Goal: Task Accomplishment & Management: Manage account settings

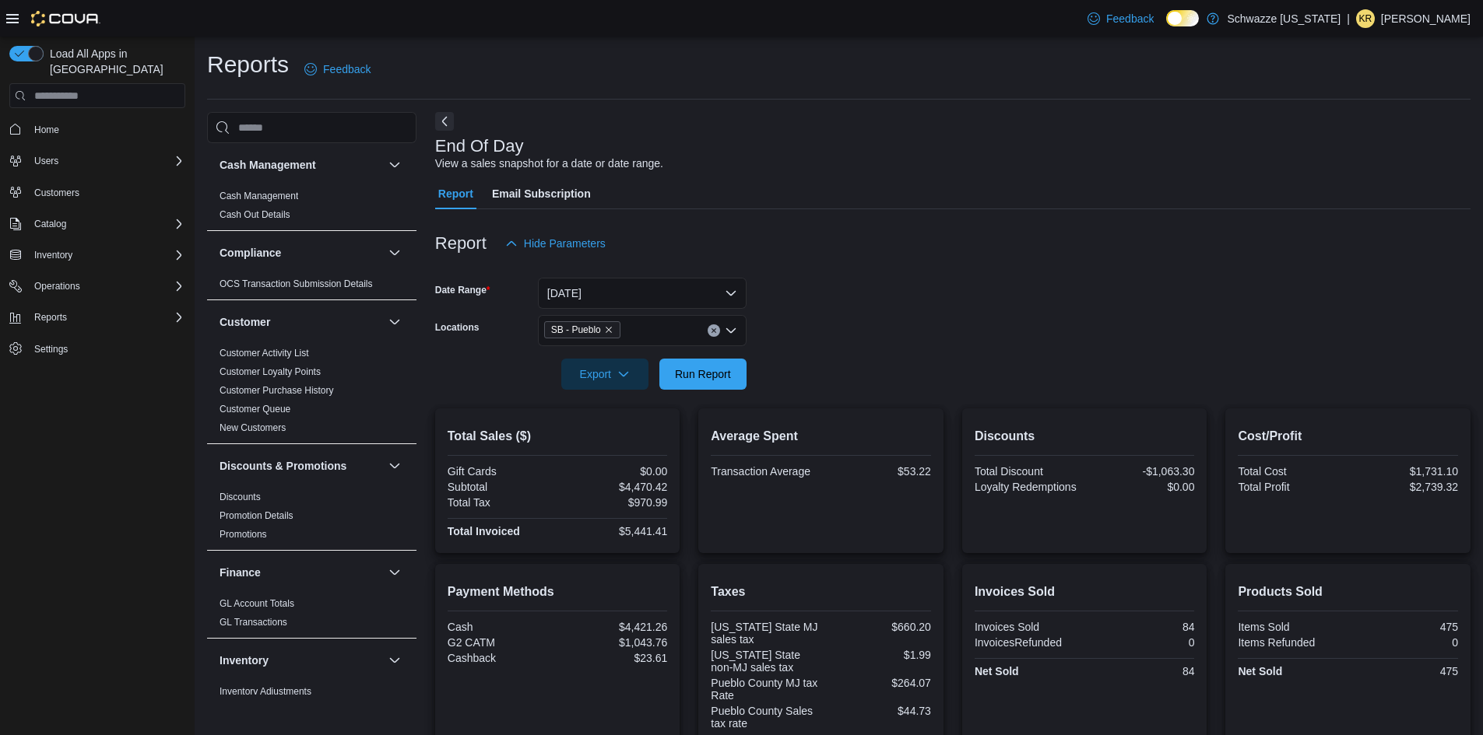
scroll to position [236, 0]
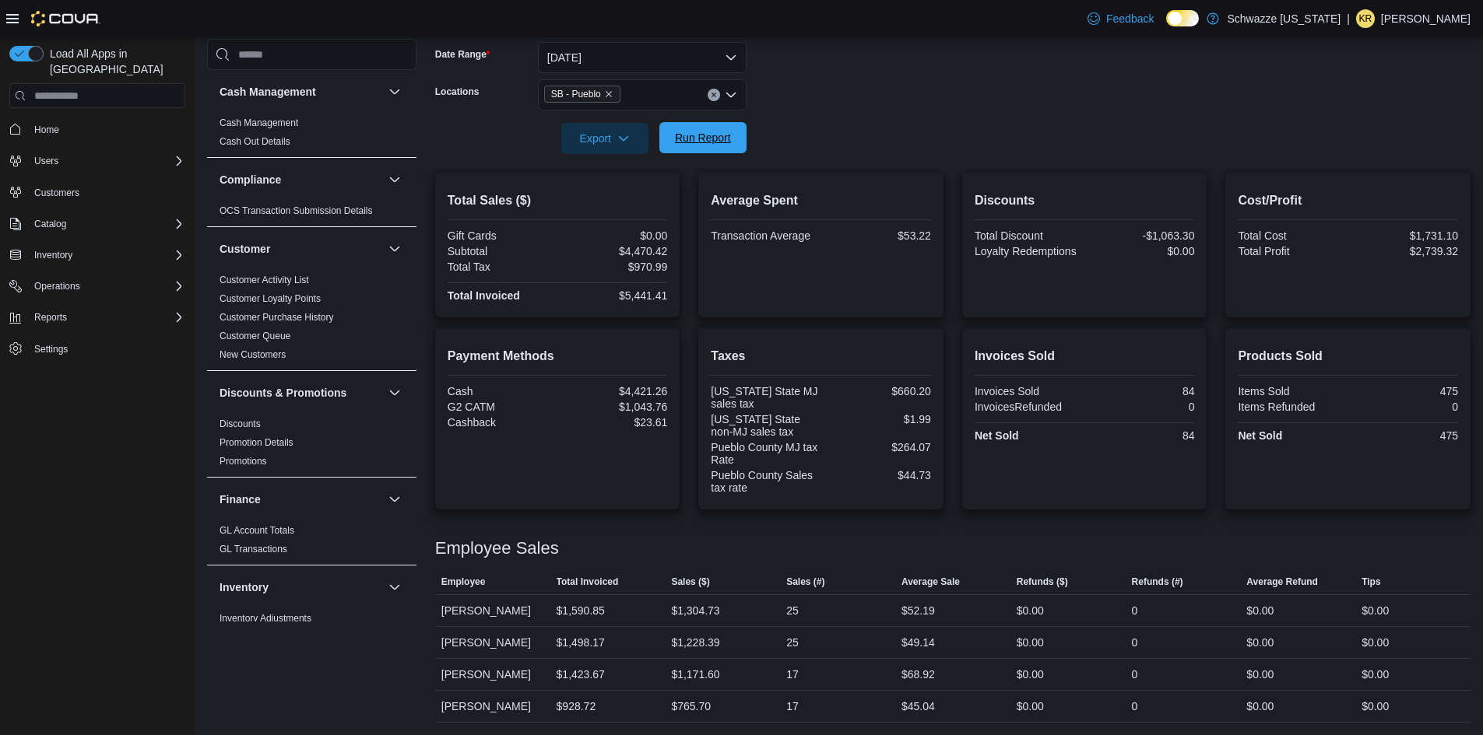
click at [735, 129] on span "Run Report" at bounding box center [703, 137] width 68 height 31
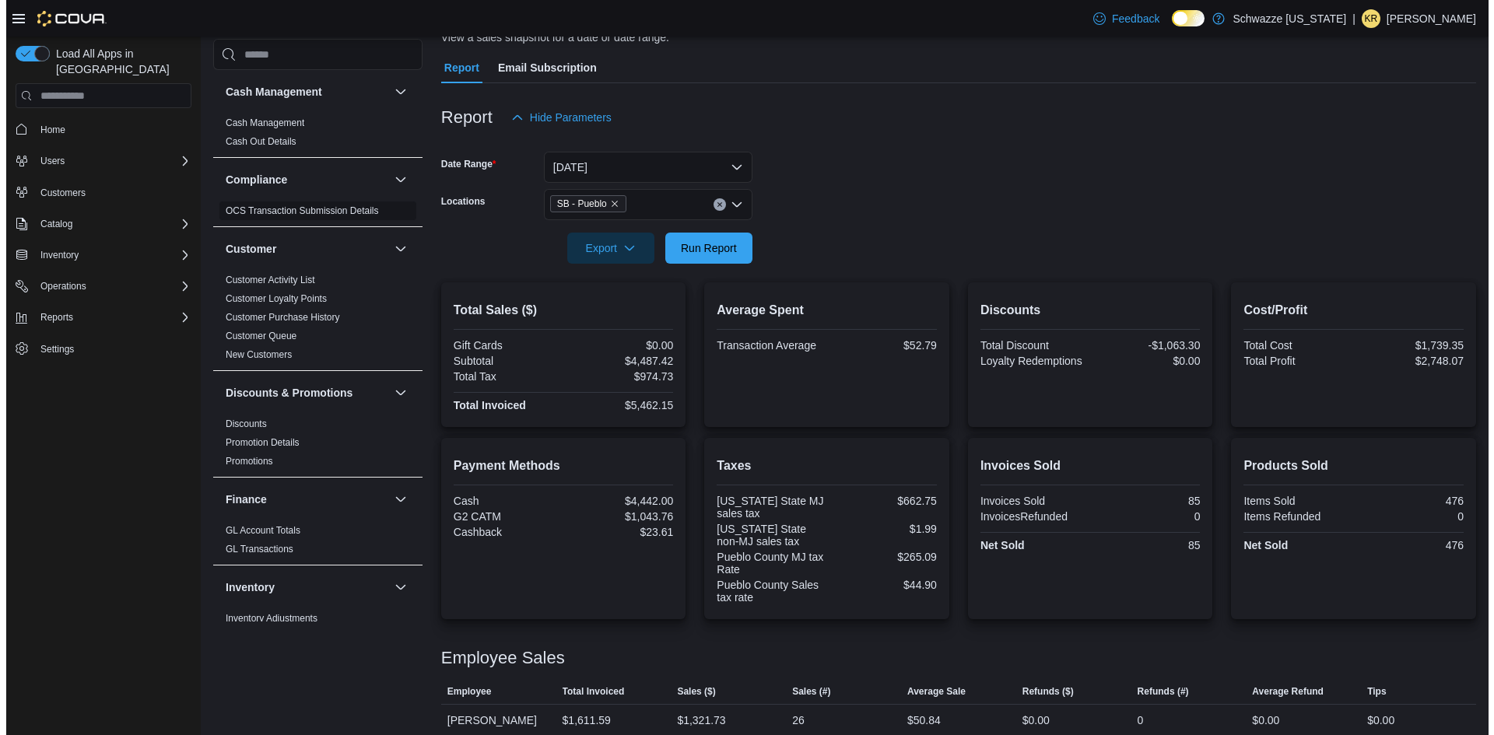
scroll to position [0, 0]
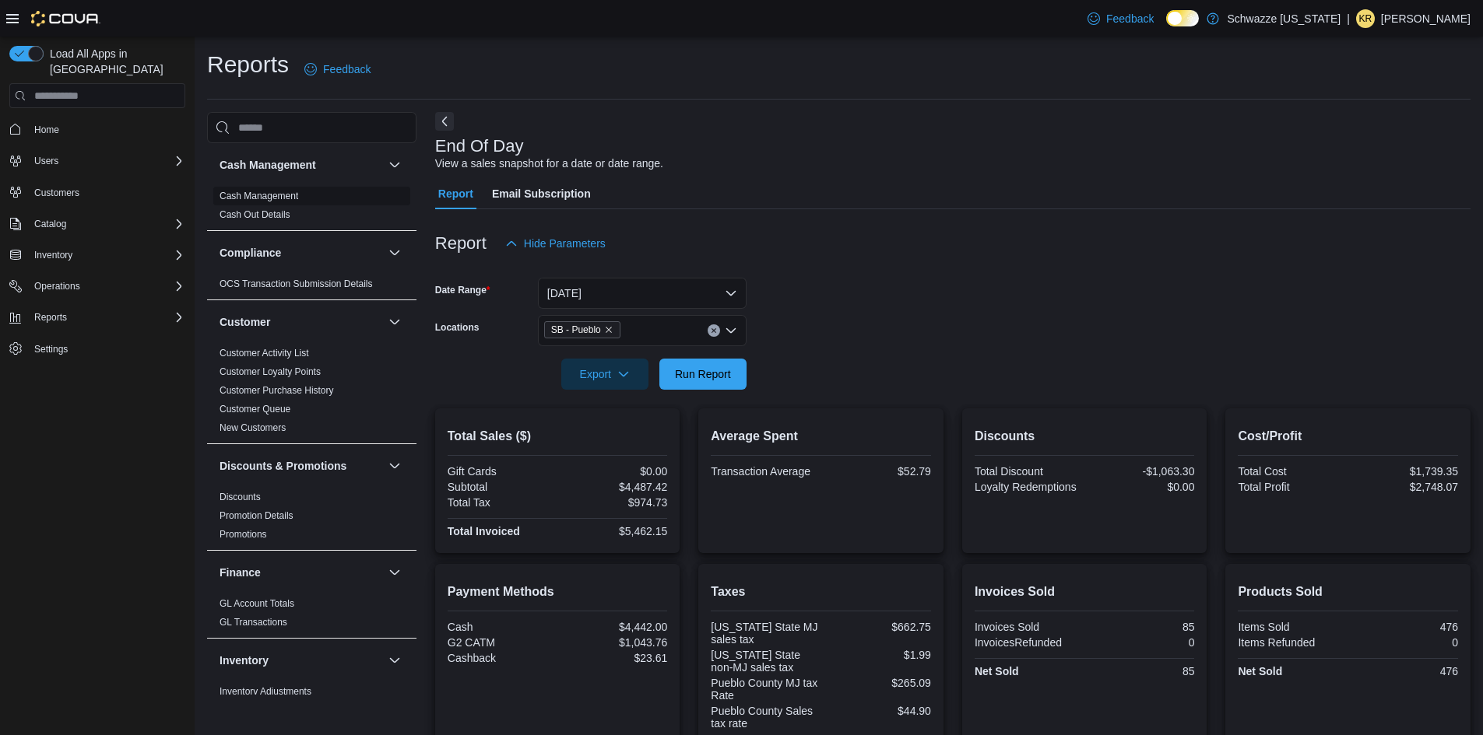
click at [278, 194] on link "Cash Management" at bounding box center [258, 196] width 79 height 11
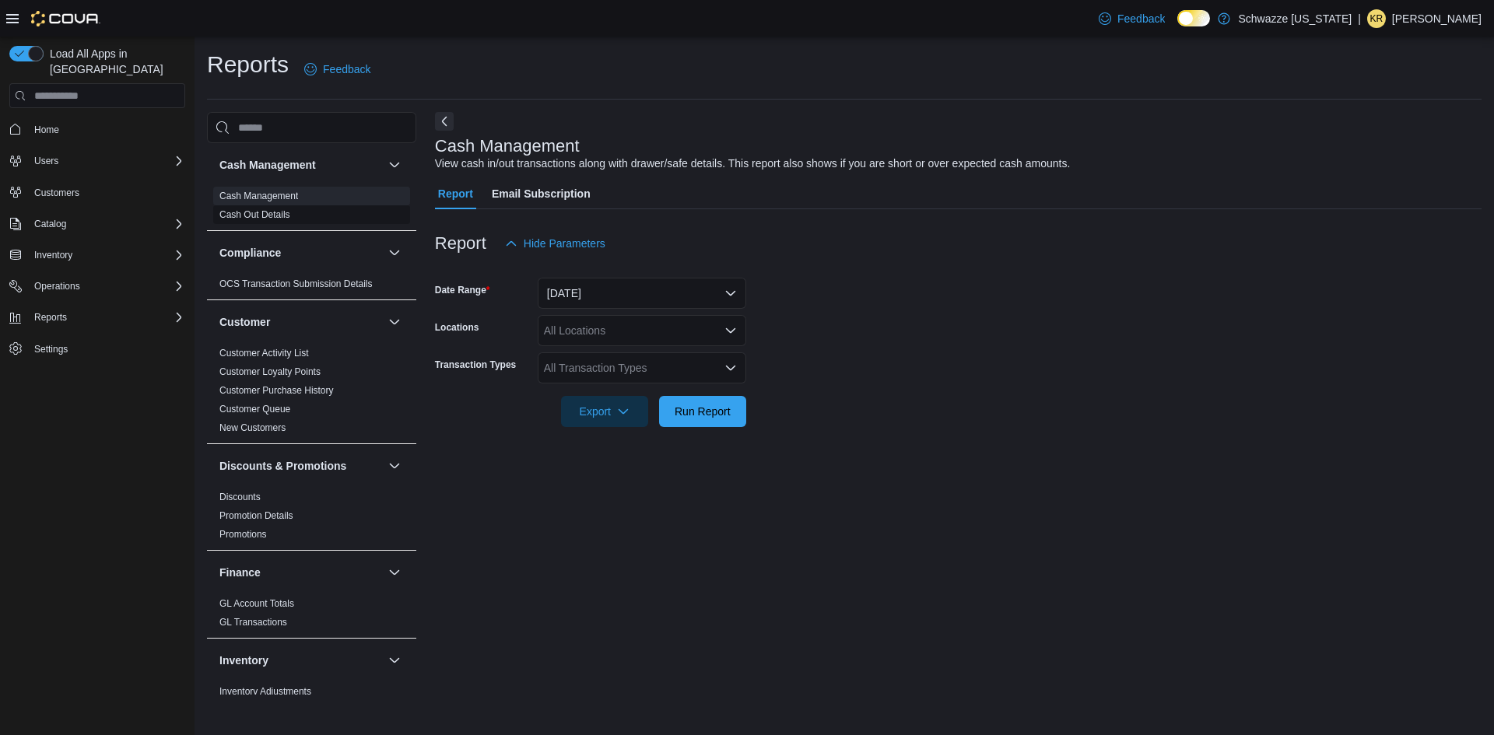
click at [265, 218] on link "Cash Out Details" at bounding box center [254, 214] width 71 height 11
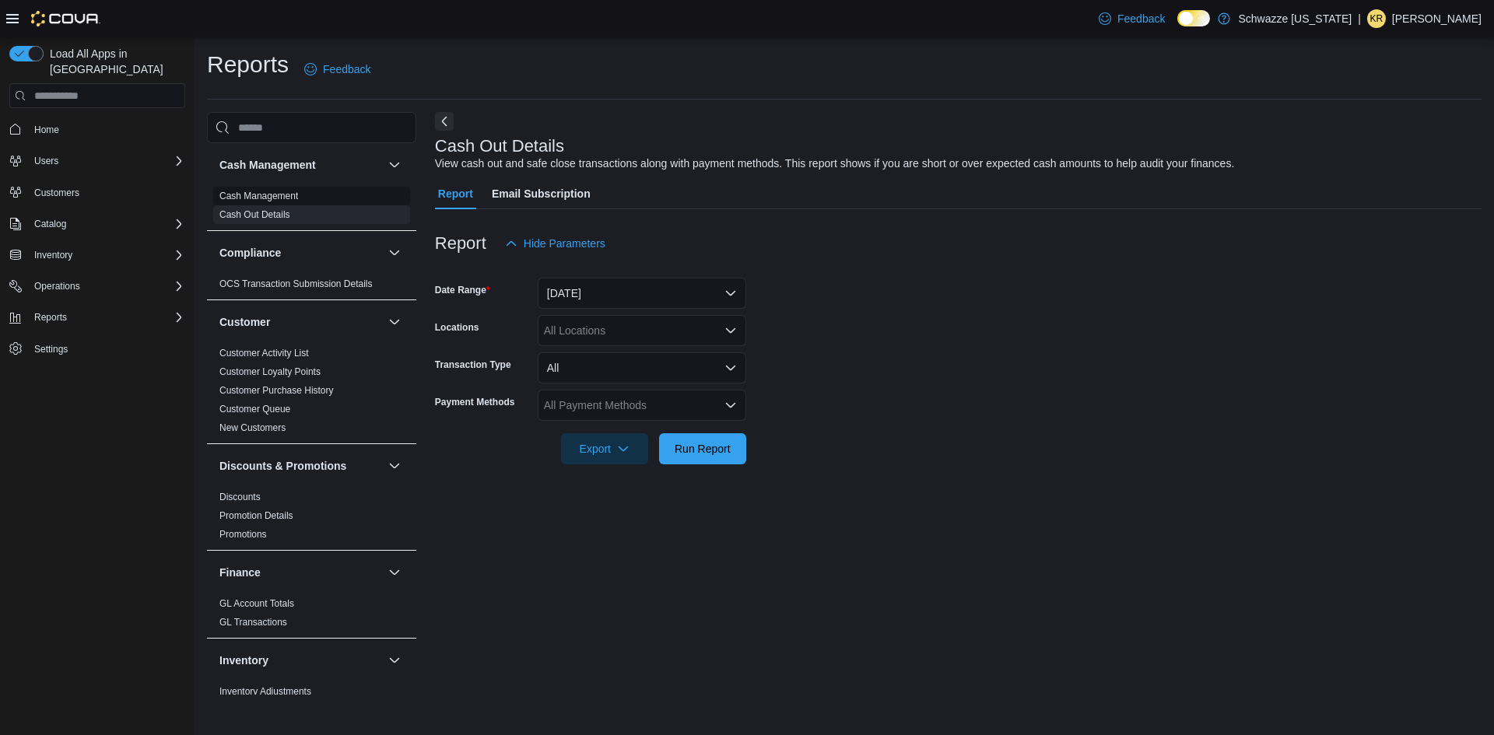
click at [278, 195] on link "Cash Management" at bounding box center [258, 196] width 79 height 11
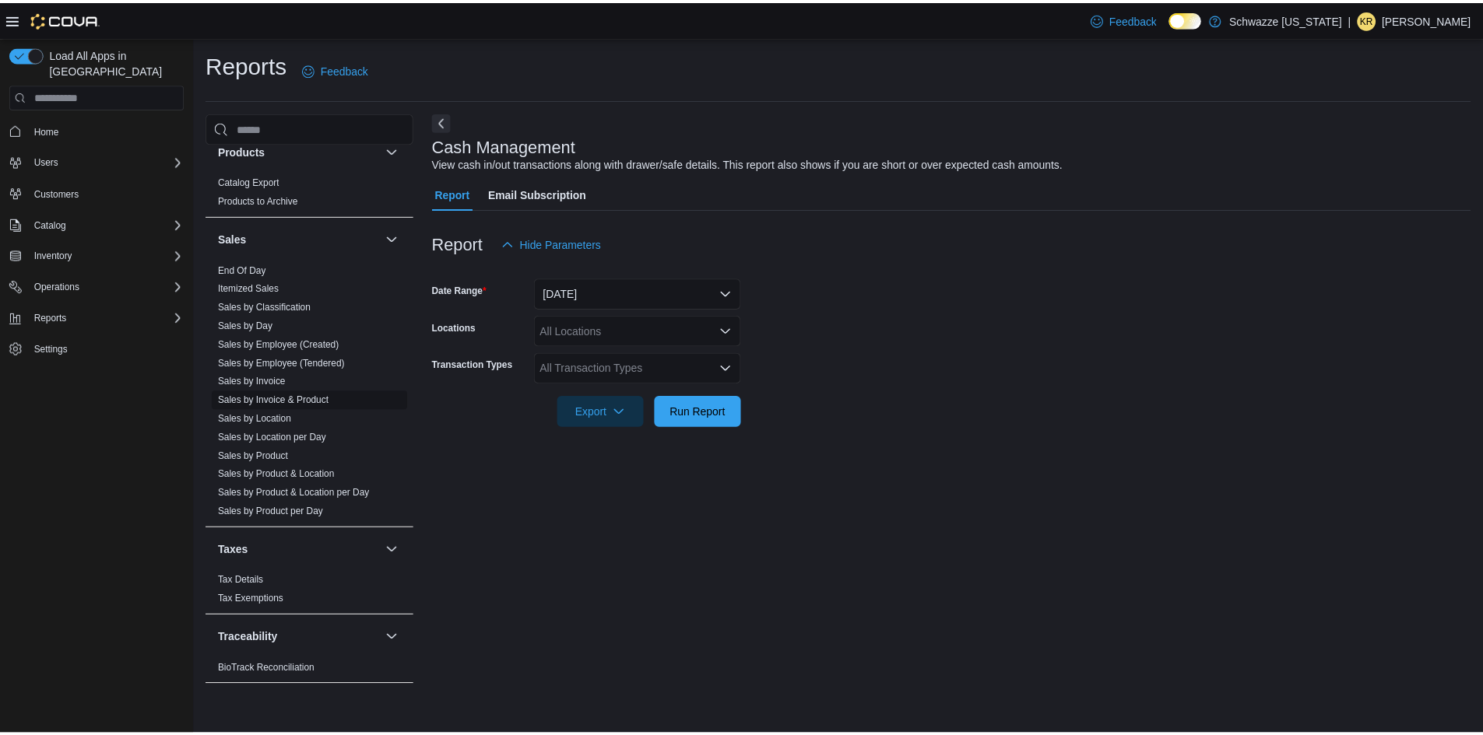
scroll to position [1018, 0]
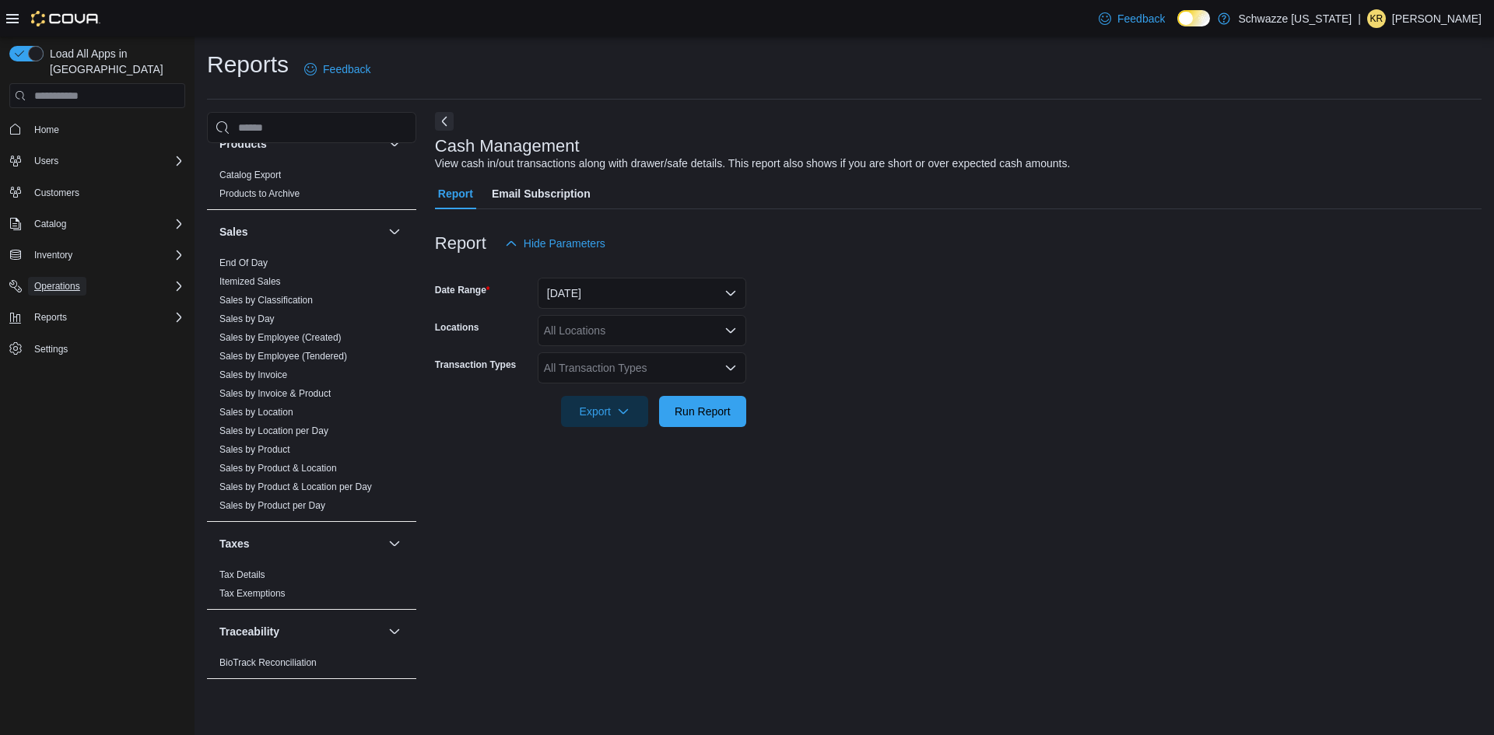
click at [56, 277] on span "Operations" at bounding box center [57, 286] width 46 height 19
click at [61, 302] on span "Cash Management" at bounding box center [67, 308] width 79 height 12
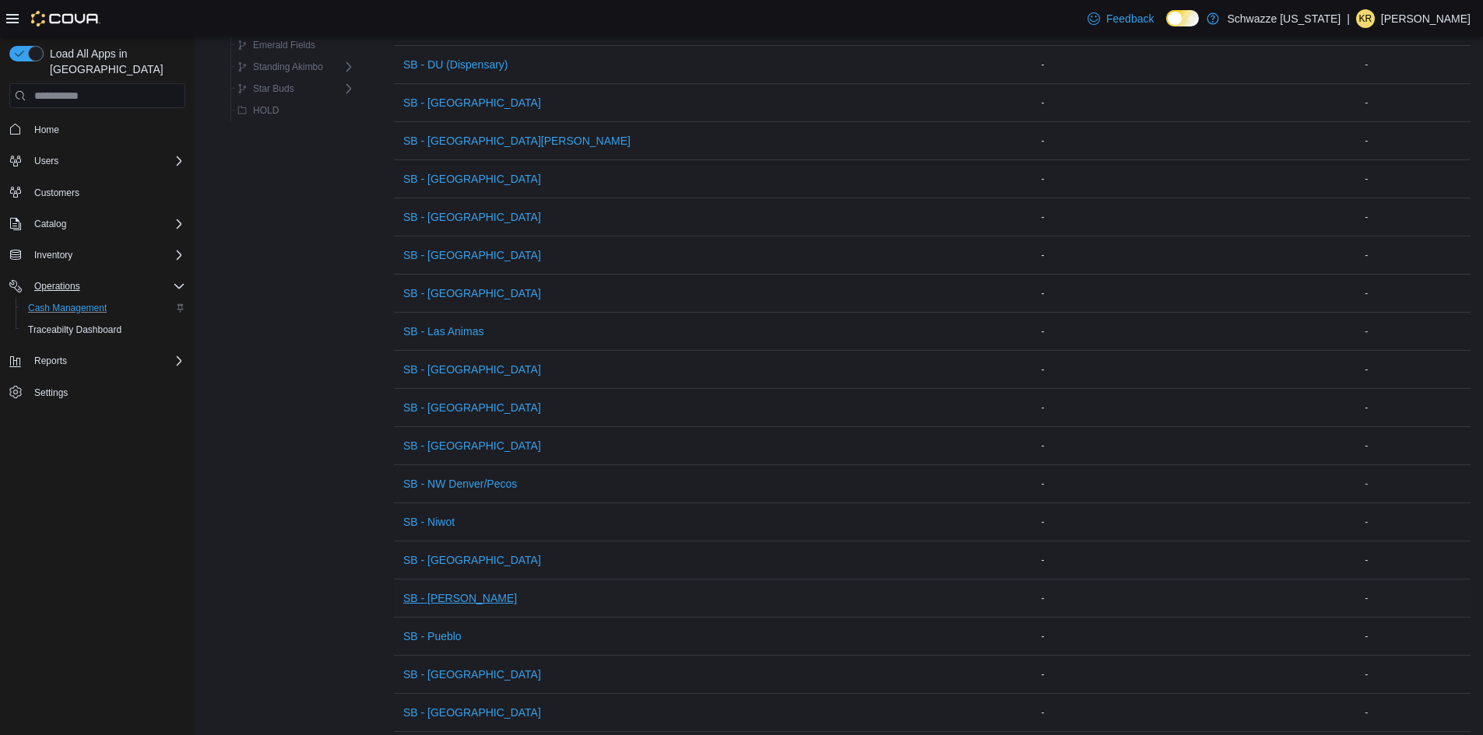
scroll to position [760, 0]
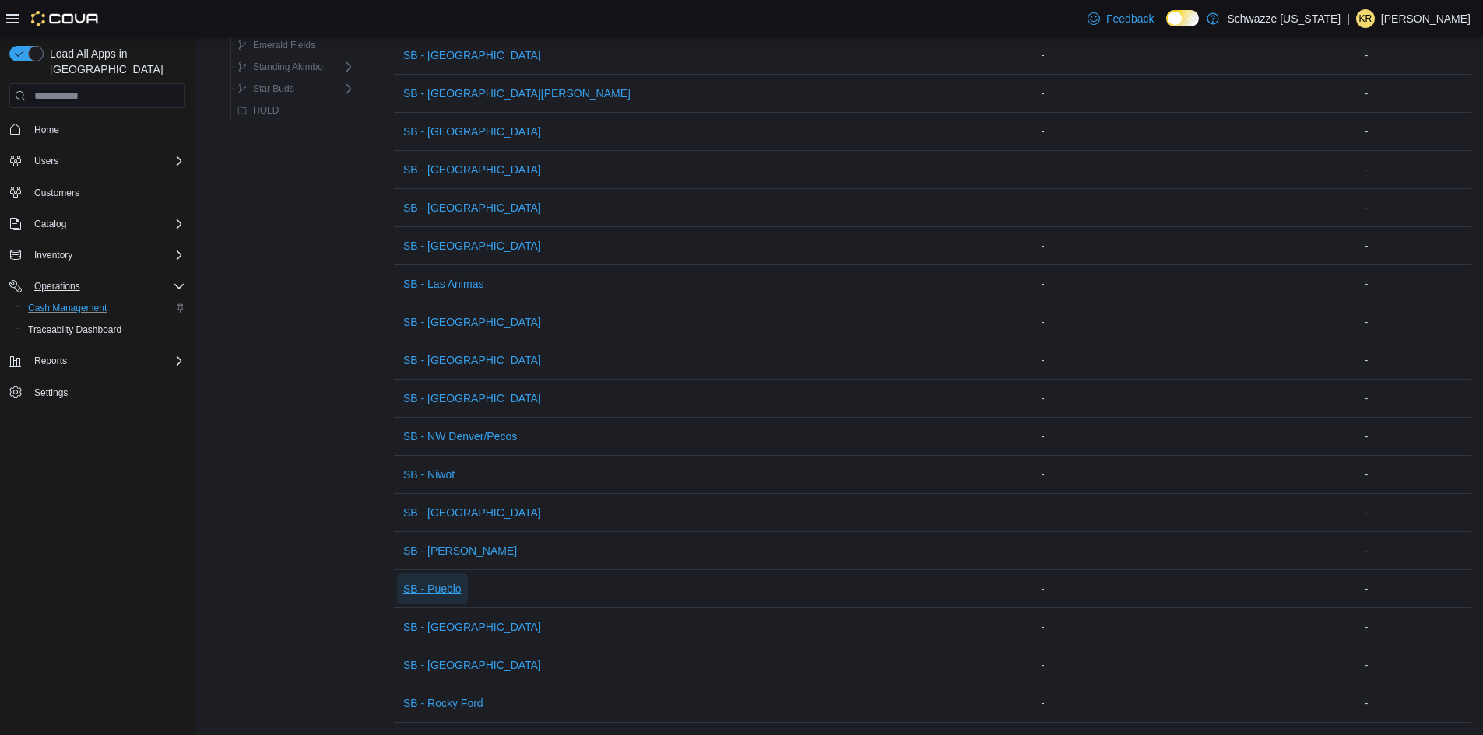
click at [447, 581] on span "SB - Pueblo" at bounding box center [432, 589] width 58 height 16
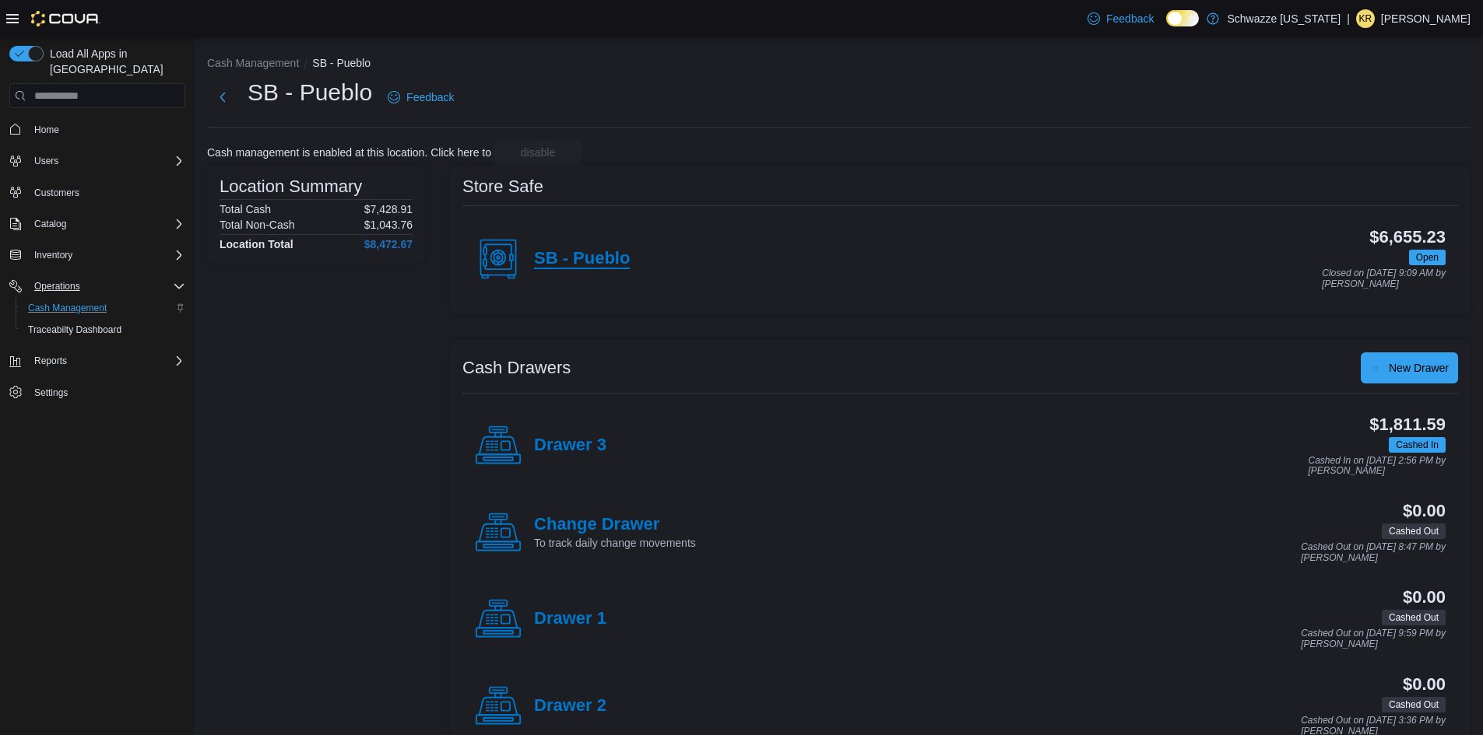
click at [597, 258] on h4 "SB - Pueblo" at bounding box center [582, 259] width 96 height 20
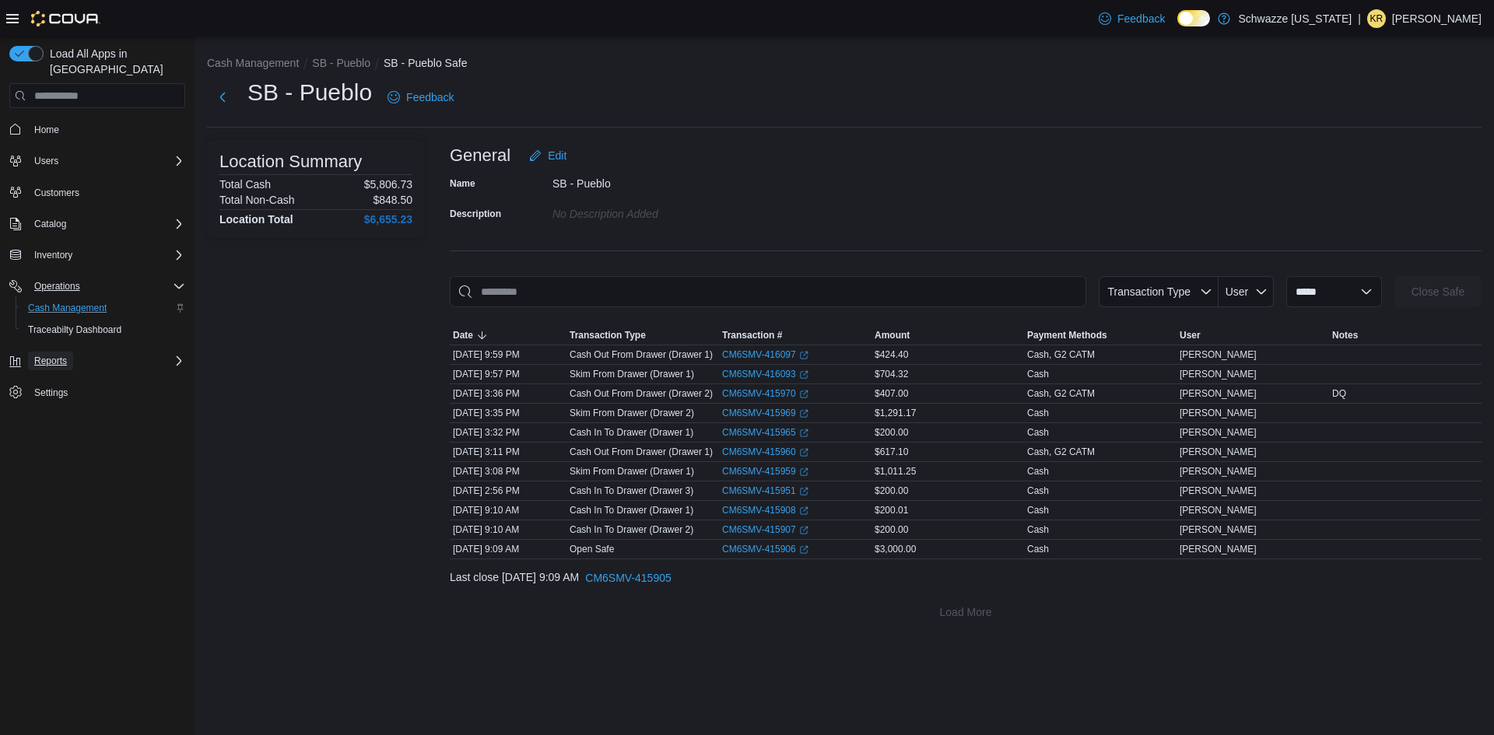
click at [72, 352] on button "Reports" at bounding box center [50, 361] width 45 height 19
click at [46, 464] on span "Reports" at bounding box center [44, 470] width 33 height 12
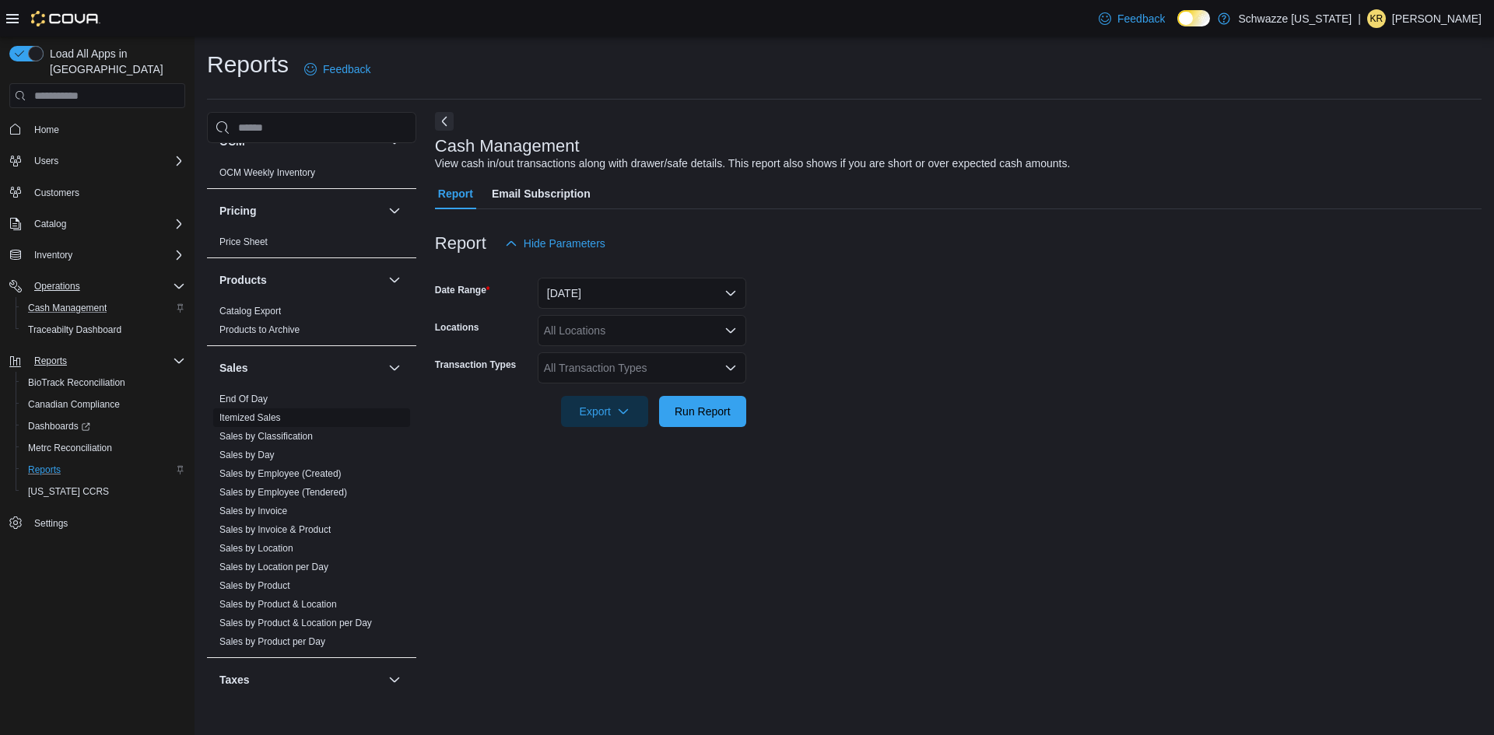
scroll to position [1018, 0]
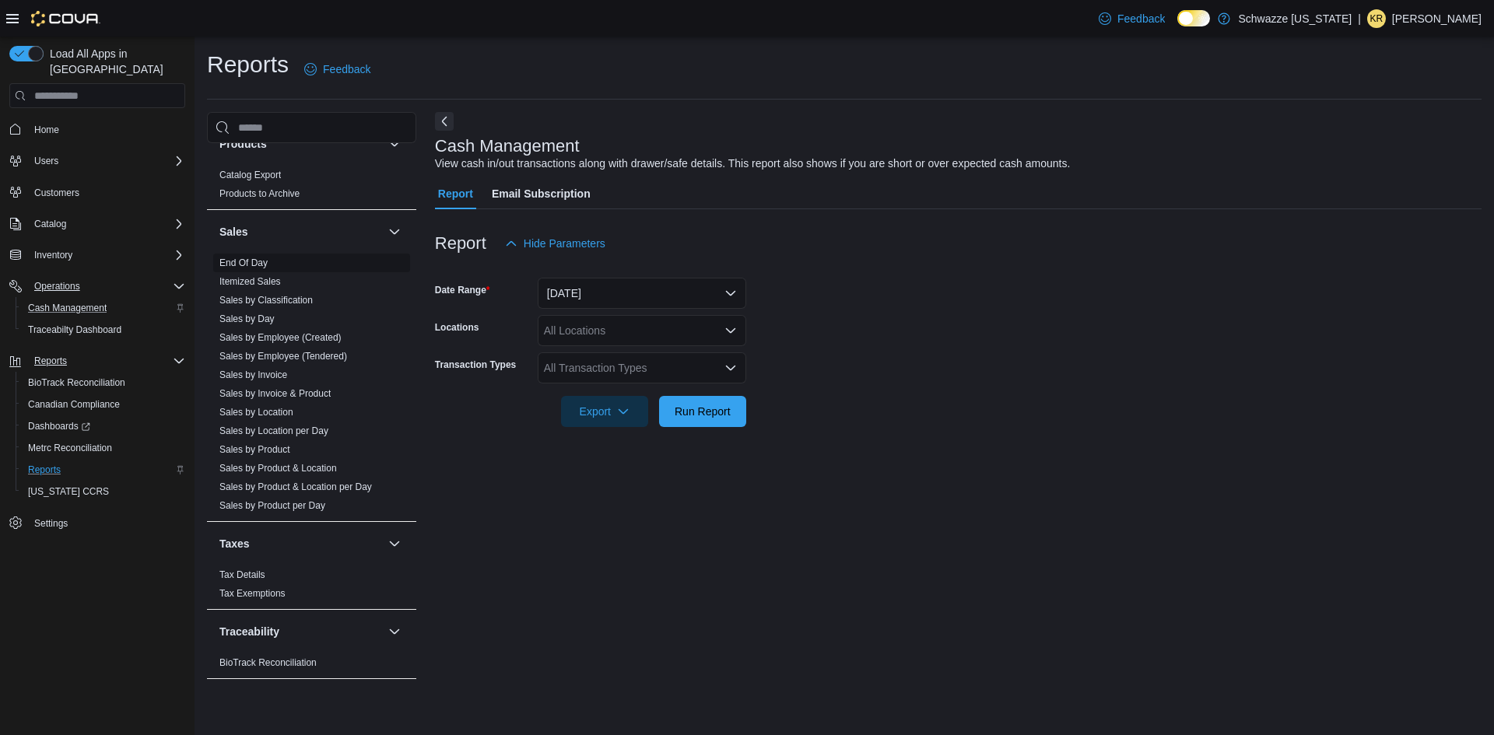
click at [253, 265] on link "End Of Day" at bounding box center [243, 263] width 48 height 11
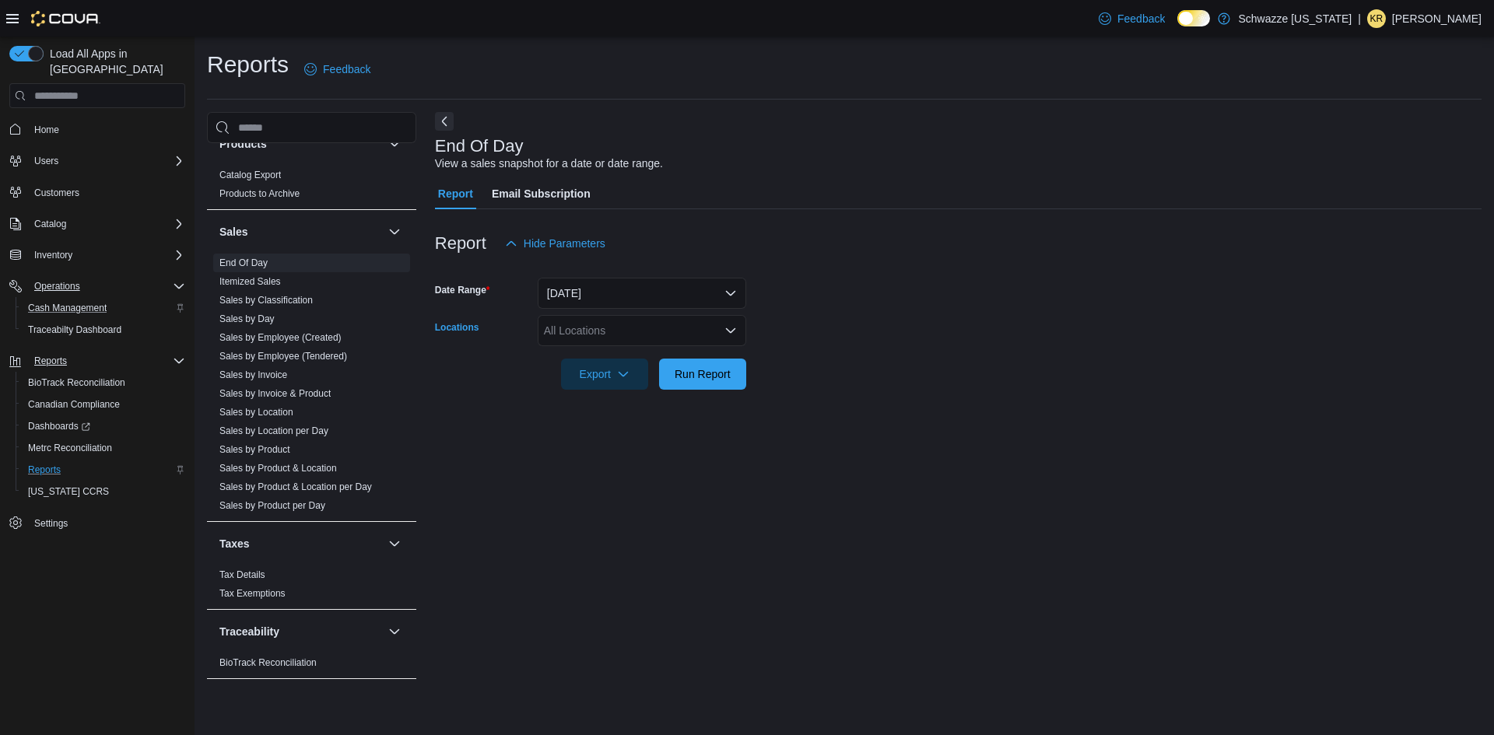
click at [615, 337] on div "All Locations" at bounding box center [642, 330] width 209 height 31
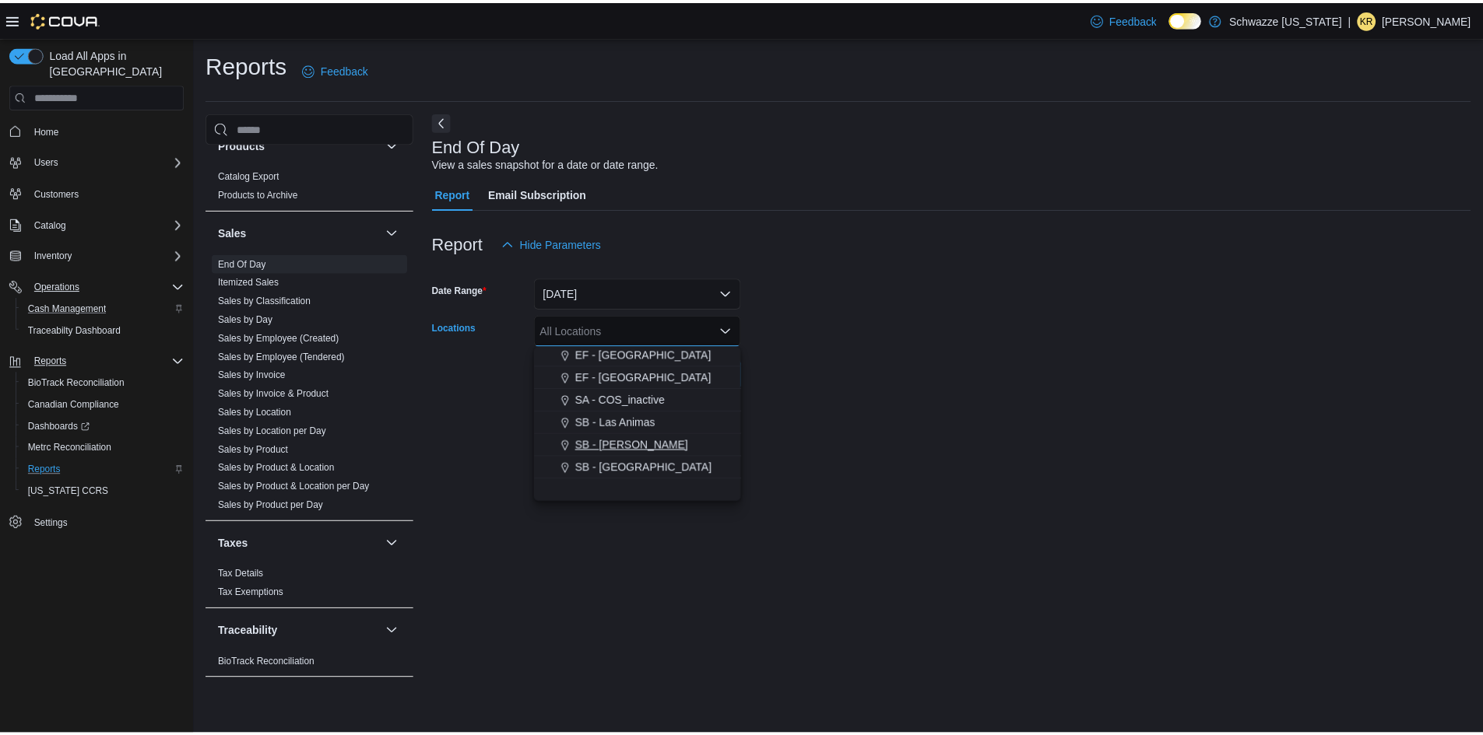
scroll to position [591, 0]
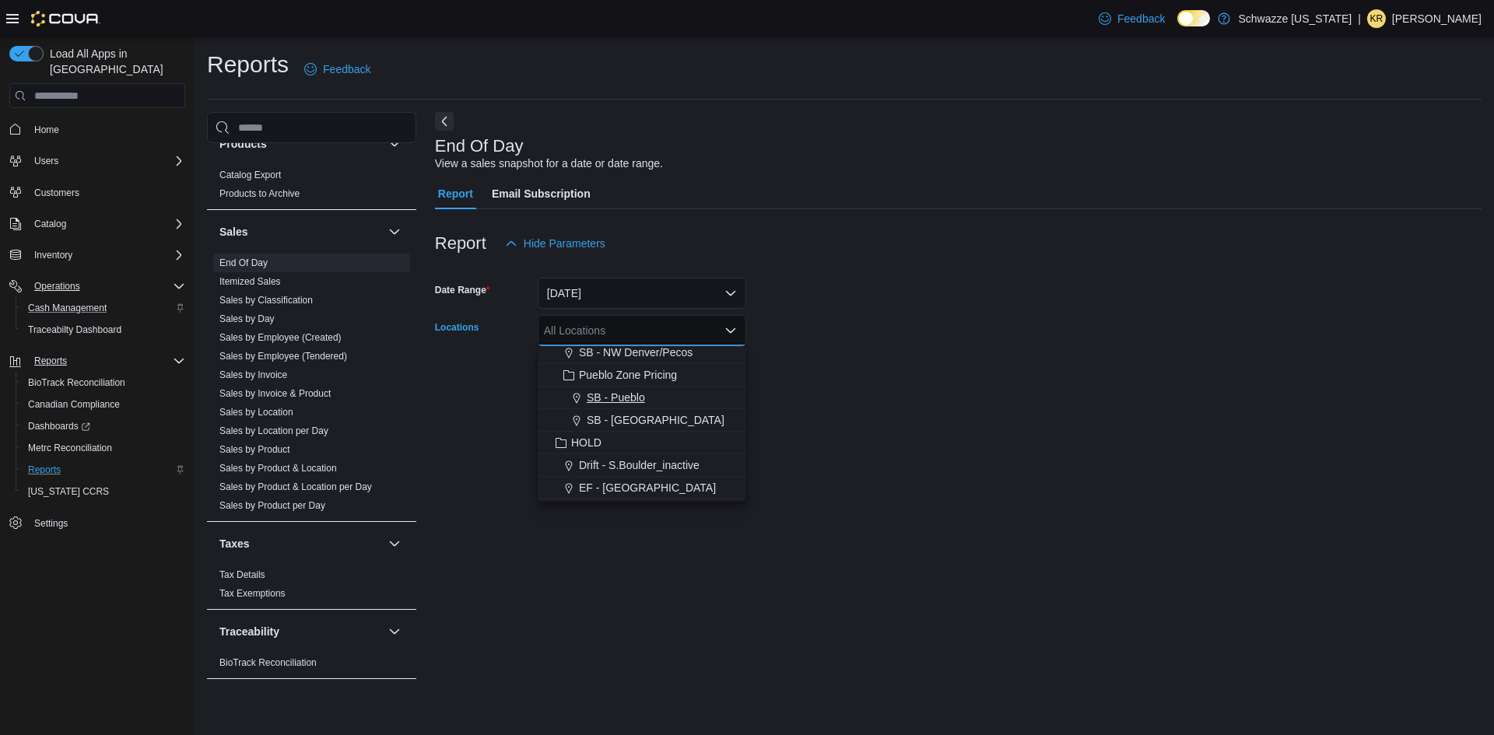
click at [620, 402] on span "SB - Pueblo" at bounding box center [616, 398] width 58 height 16
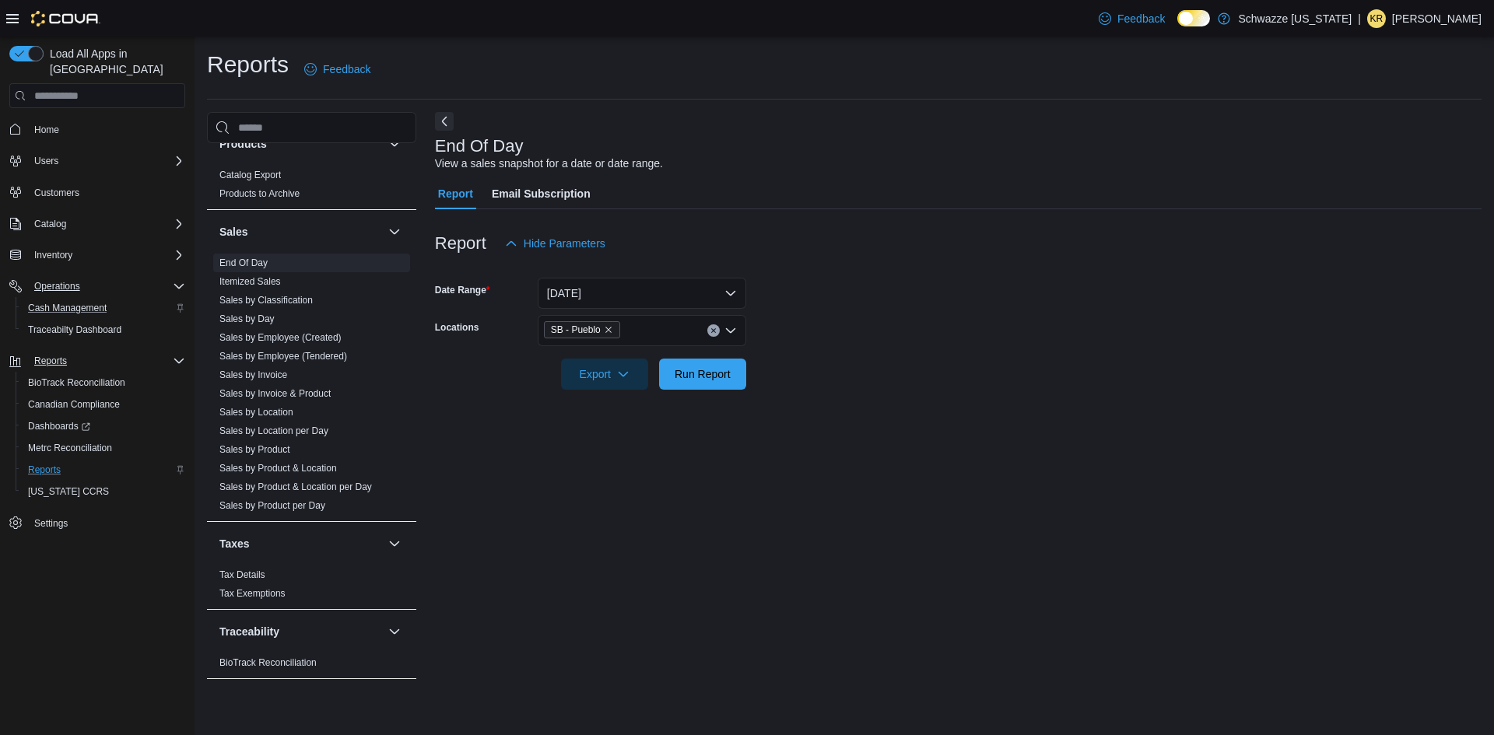
drag, startPoint x: 889, startPoint y: 291, endPoint x: 840, endPoint y: 307, distance: 51.7
click at [882, 292] on form "Date Range [DATE] Locations SB - Pueblo Export Run Report" at bounding box center [958, 324] width 1047 height 131
drag, startPoint x: 730, startPoint y: 369, endPoint x: 720, endPoint y: 361, distance: 12.8
click at [729, 369] on span "Run Report" at bounding box center [703, 374] width 56 height 16
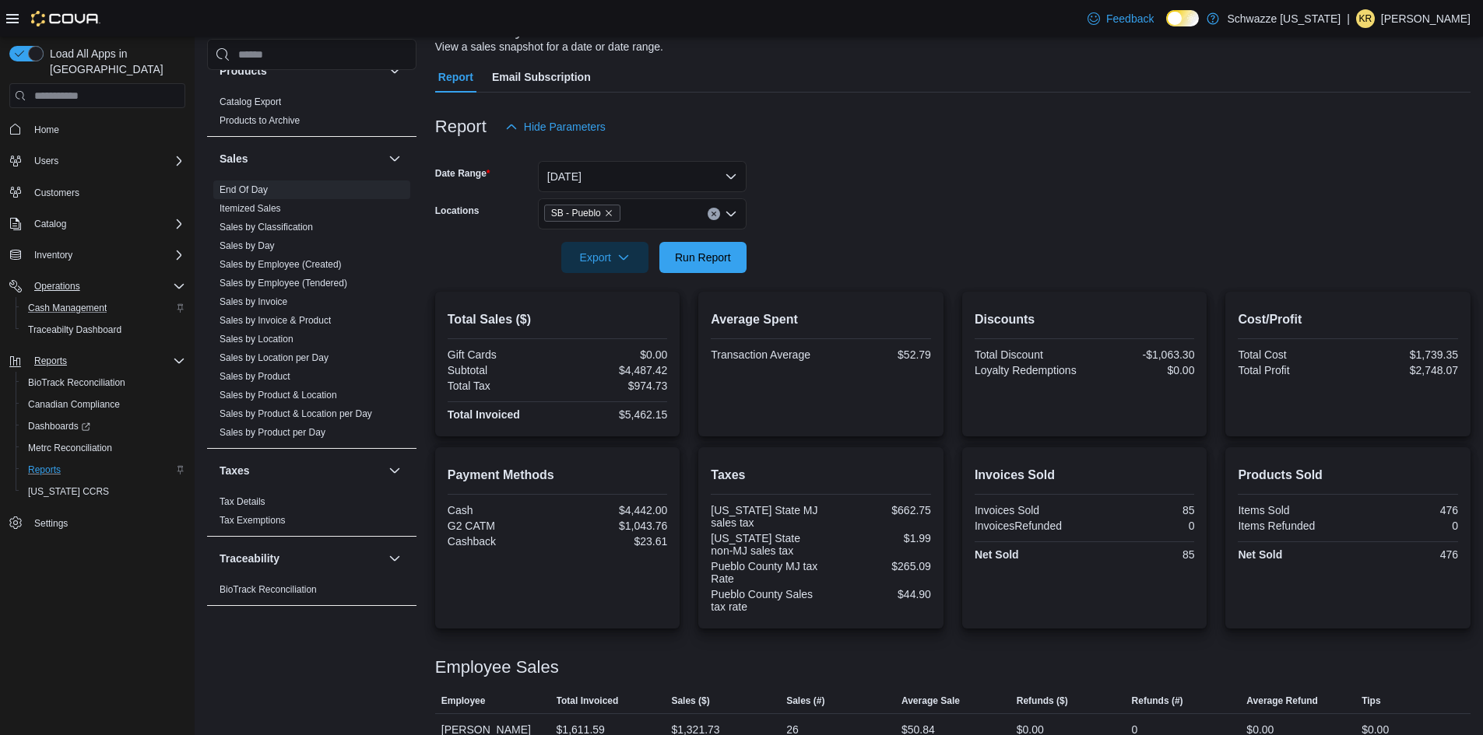
scroll to position [236, 0]
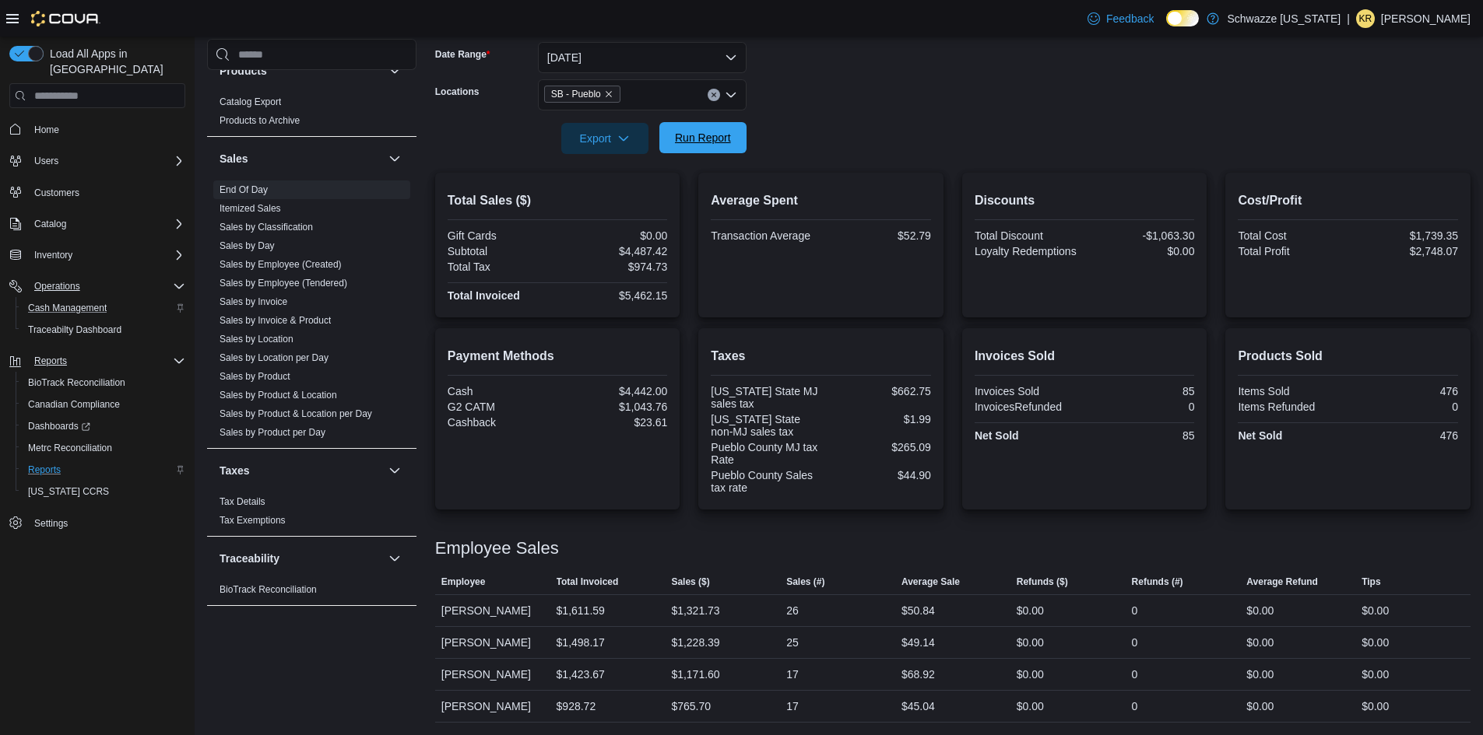
click at [704, 147] on span "Run Report" at bounding box center [703, 137] width 68 height 31
click at [698, 142] on span "Run Report" at bounding box center [703, 138] width 56 height 16
click at [699, 142] on span "Run Report" at bounding box center [703, 138] width 56 height 16
click at [630, 144] on icon "button" at bounding box center [623, 138] width 12 height 12
click at [614, 202] on span "Export to Pdf" at bounding box center [607, 201] width 70 height 12
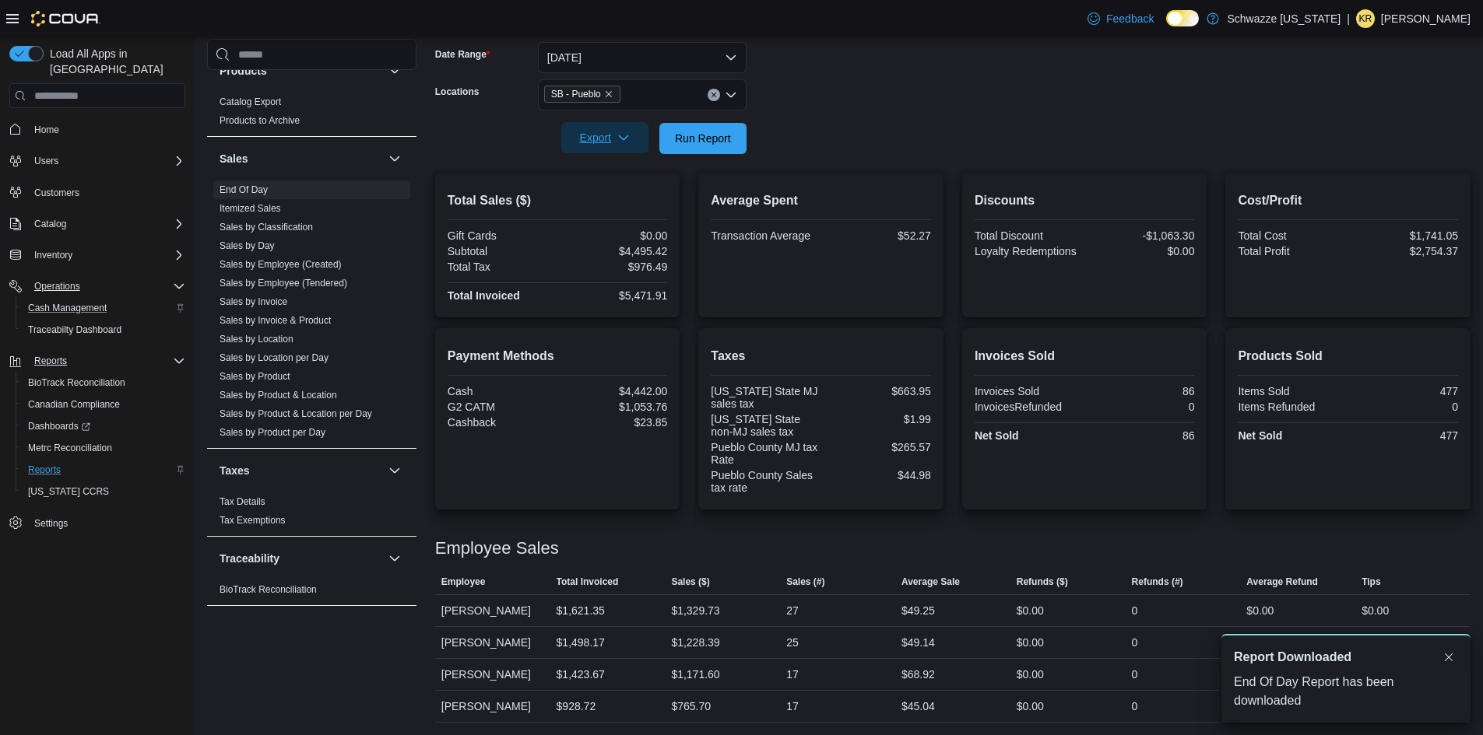
scroll to position [0, 0]
click at [281, 341] on link "Sales by Location" at bounding box center [256, 339] width 74 height 11
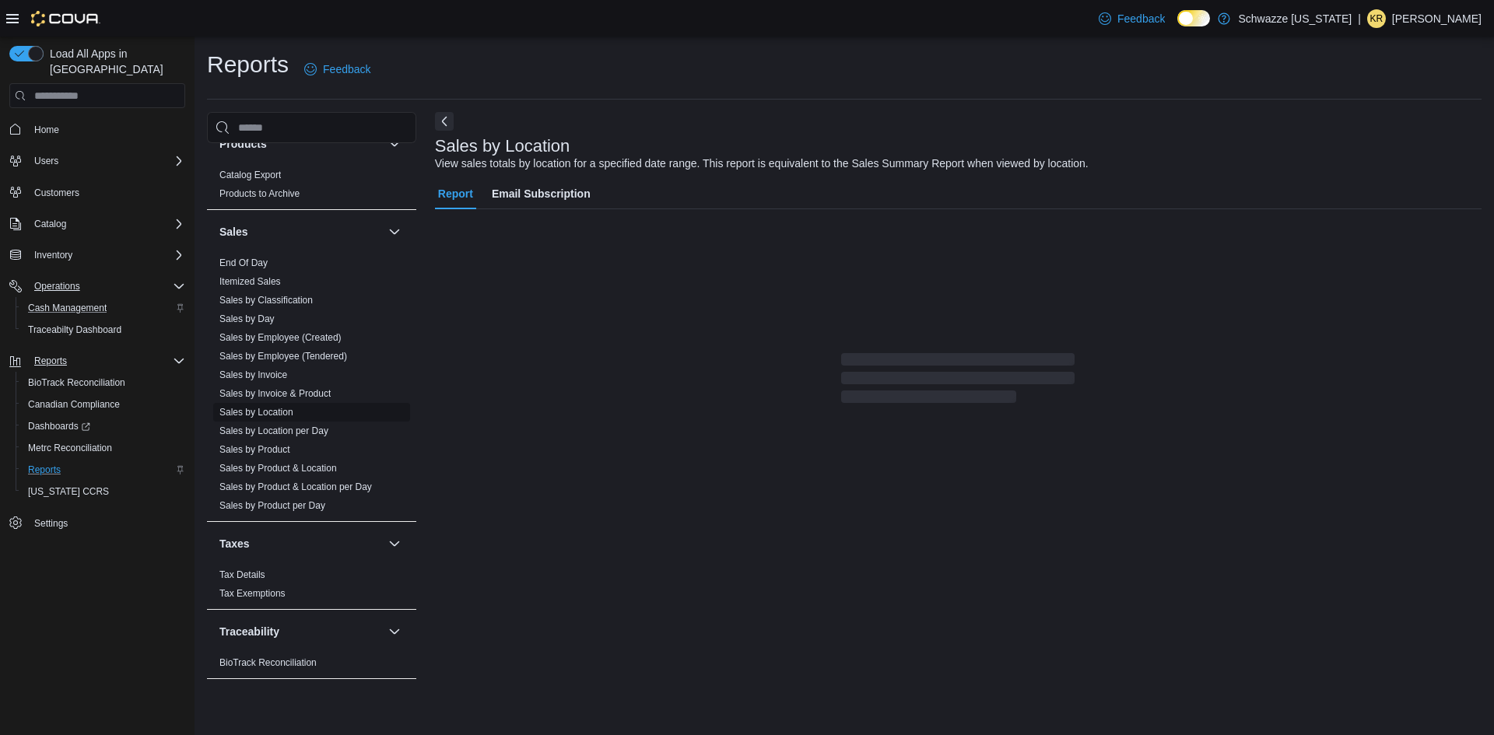
click at [275, 412] on link "Sales by Location" at bounding box center [256, 412] width 74 height 11
click at [237, 265] on link "End Of Day" at bounding box center [243, 263] width 48 height 11
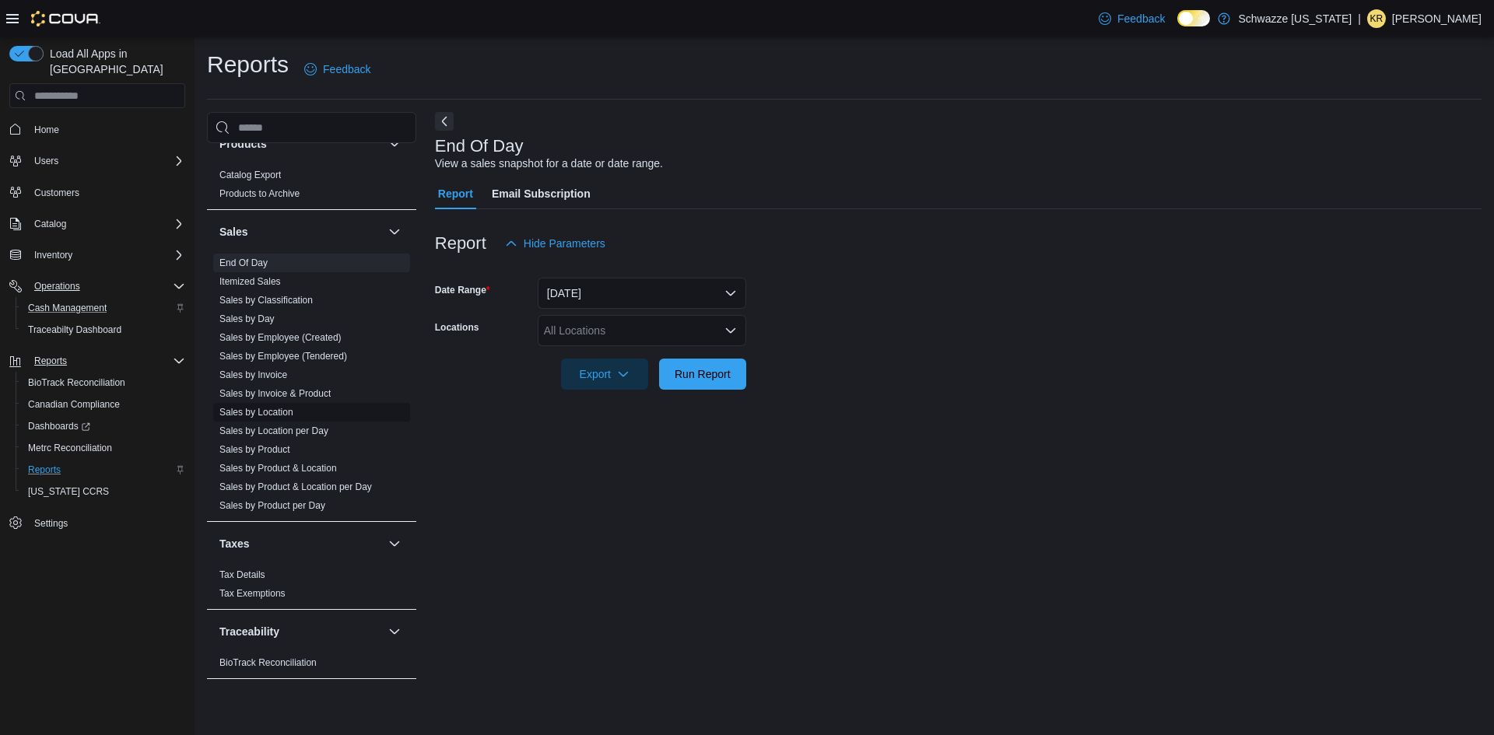
click at [274, 413] on link "Sales by Location" at bounding box center [256, 412] width 74 height 11
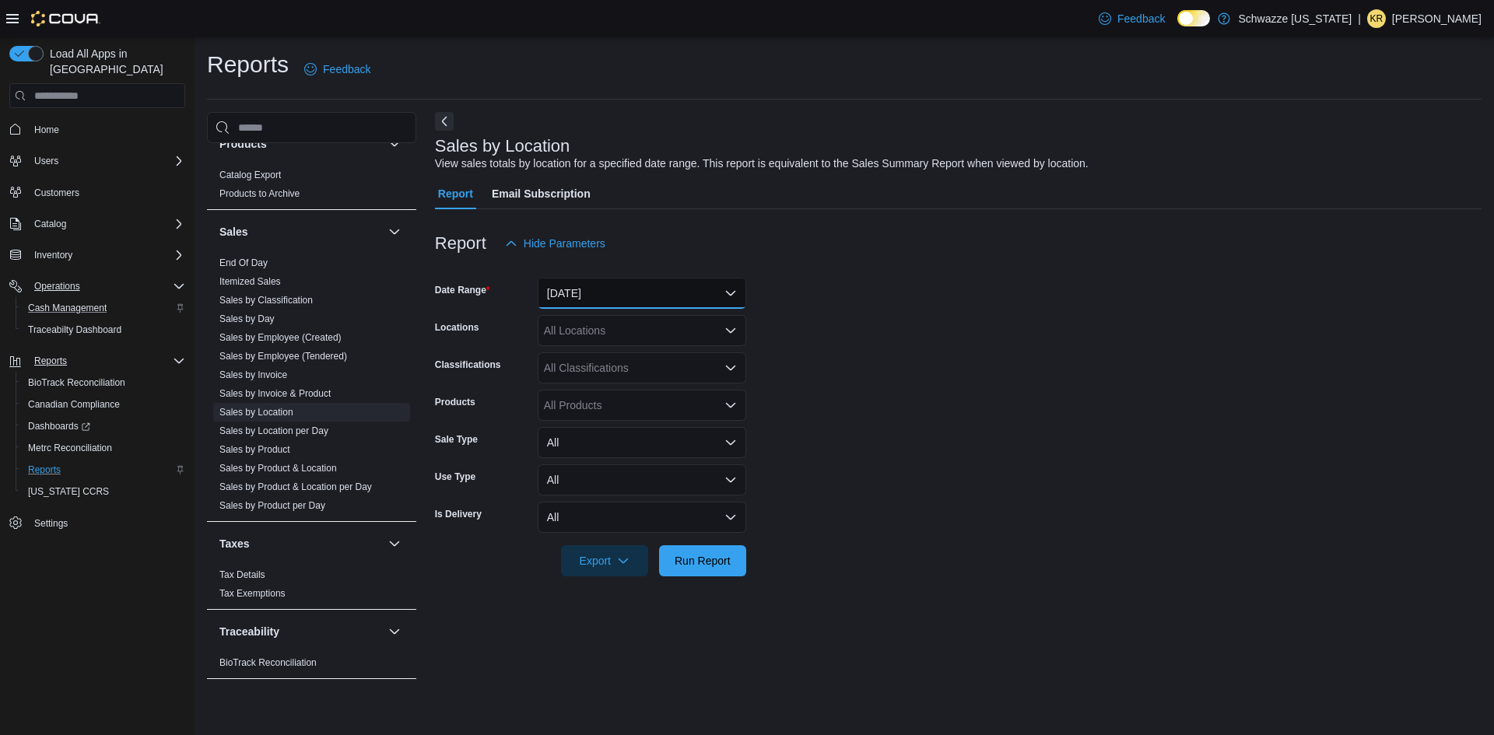
click at [613, 293] on button "[DATE]" at bounding box center [642, 293] width 209 height 31
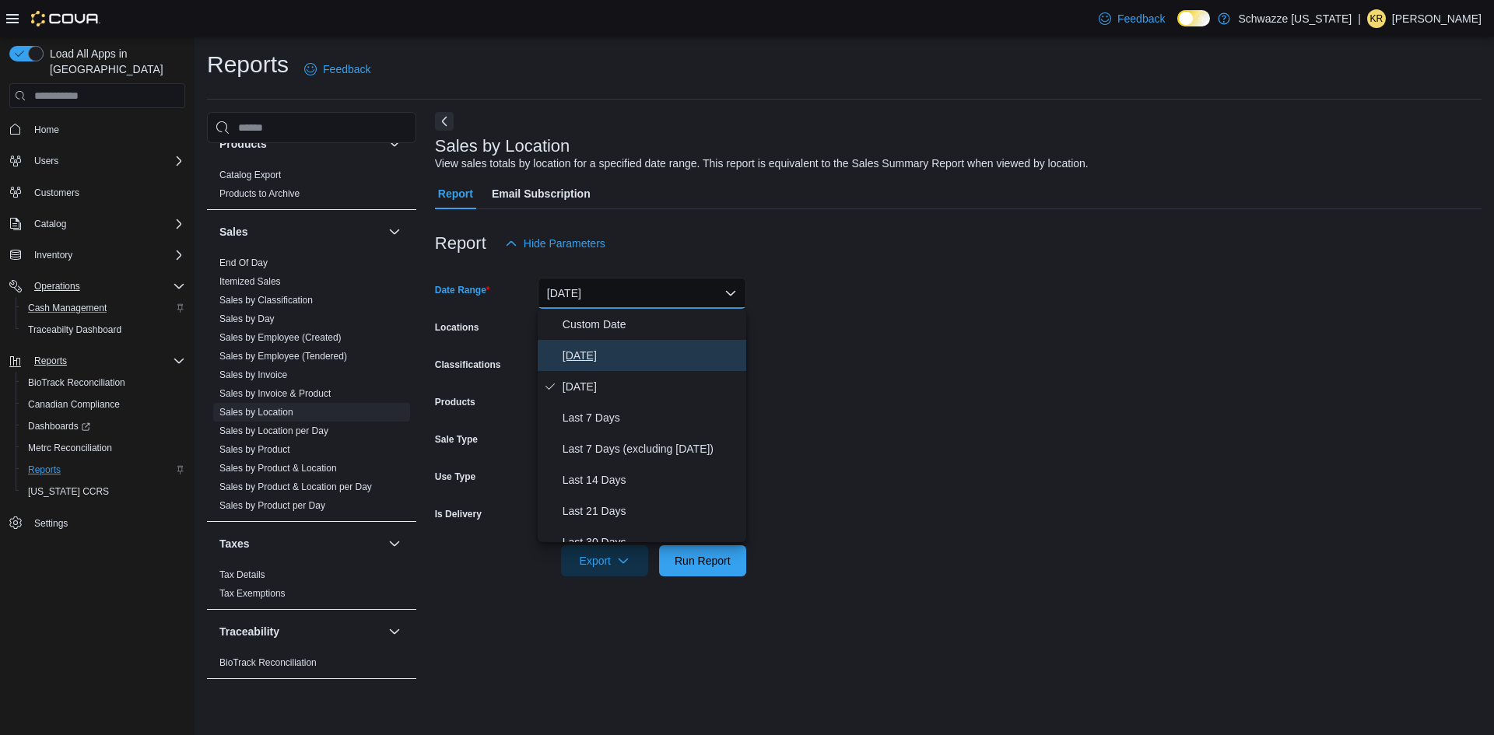
click at [594, 353] on span "[DATE]" at bounding box center [651, 355] width 177 height 19
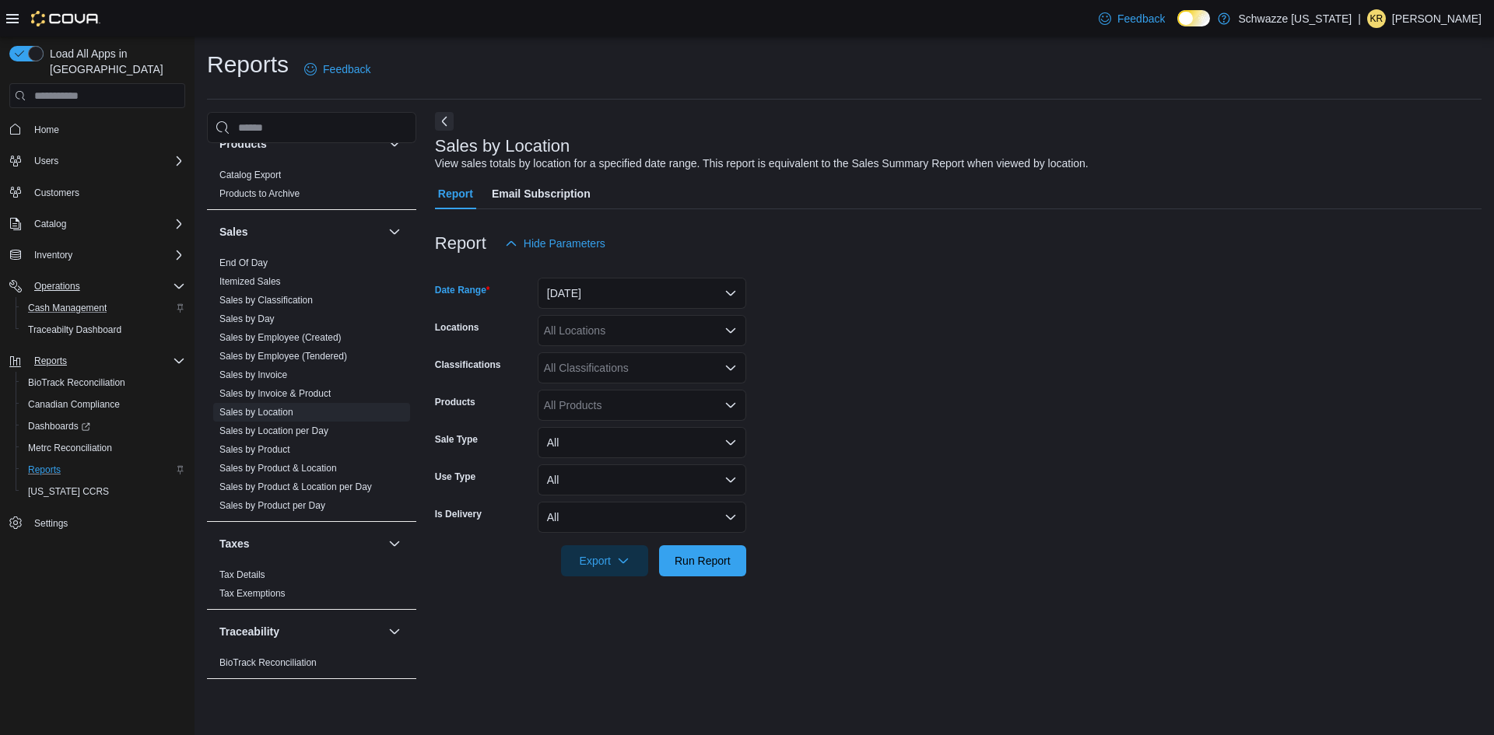
click at [602, 342] on div "All Locations" at bounding box center [642, 330] width 209 height 31
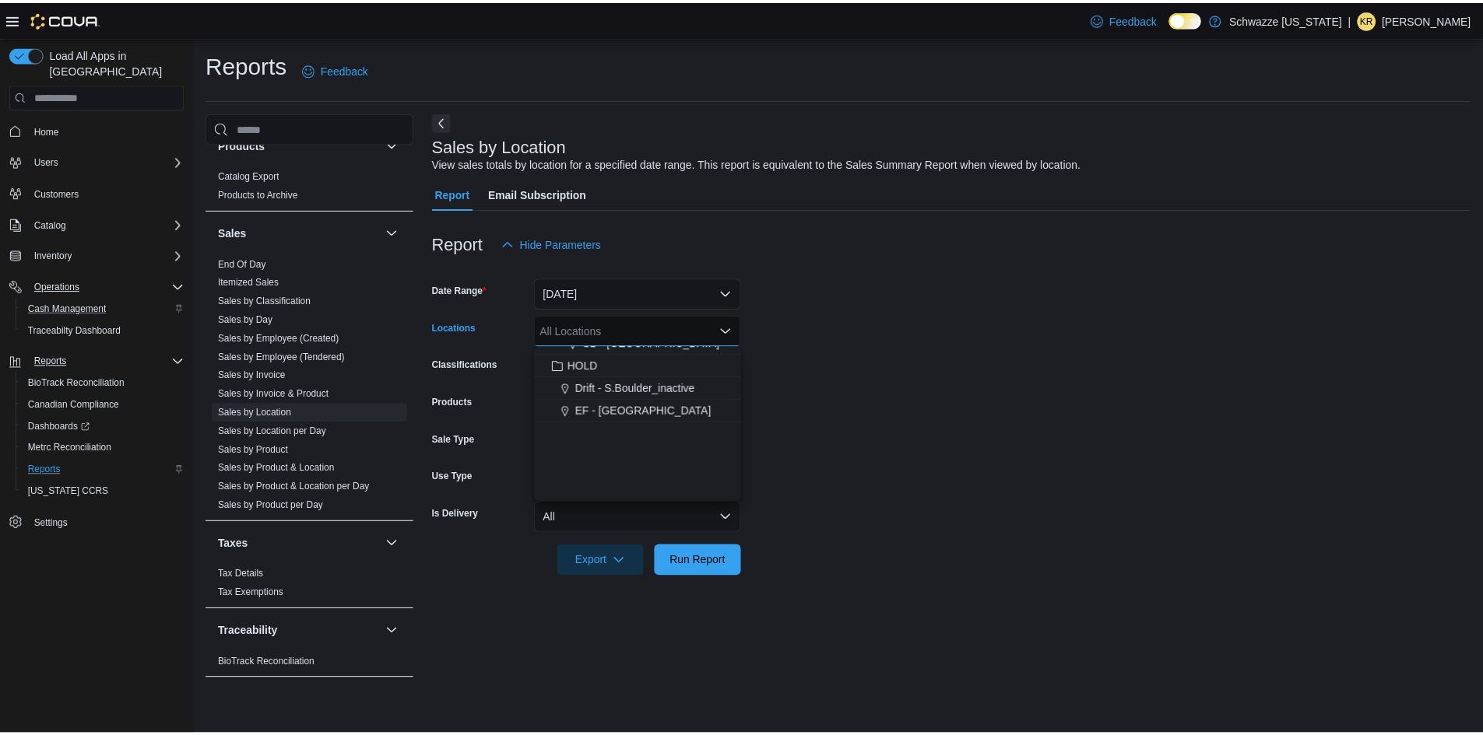
scroll to position [514, 0]
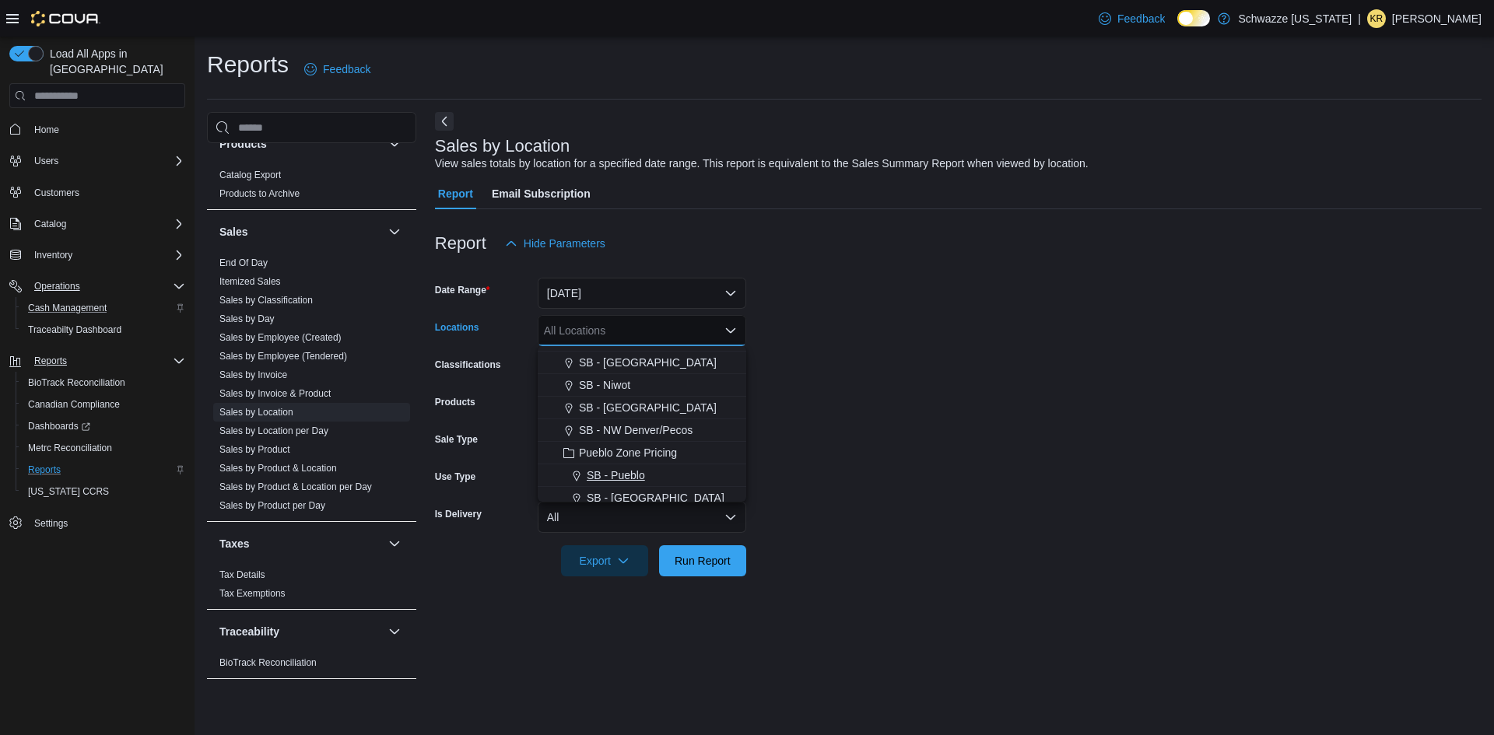
click at [615, 470] on span "SB - Pueblo" at bounding box center [616, 476] width 58 height 16
click at [690, 555] on span "Run Report" at bounding box center [703, 561] width 56 height 16
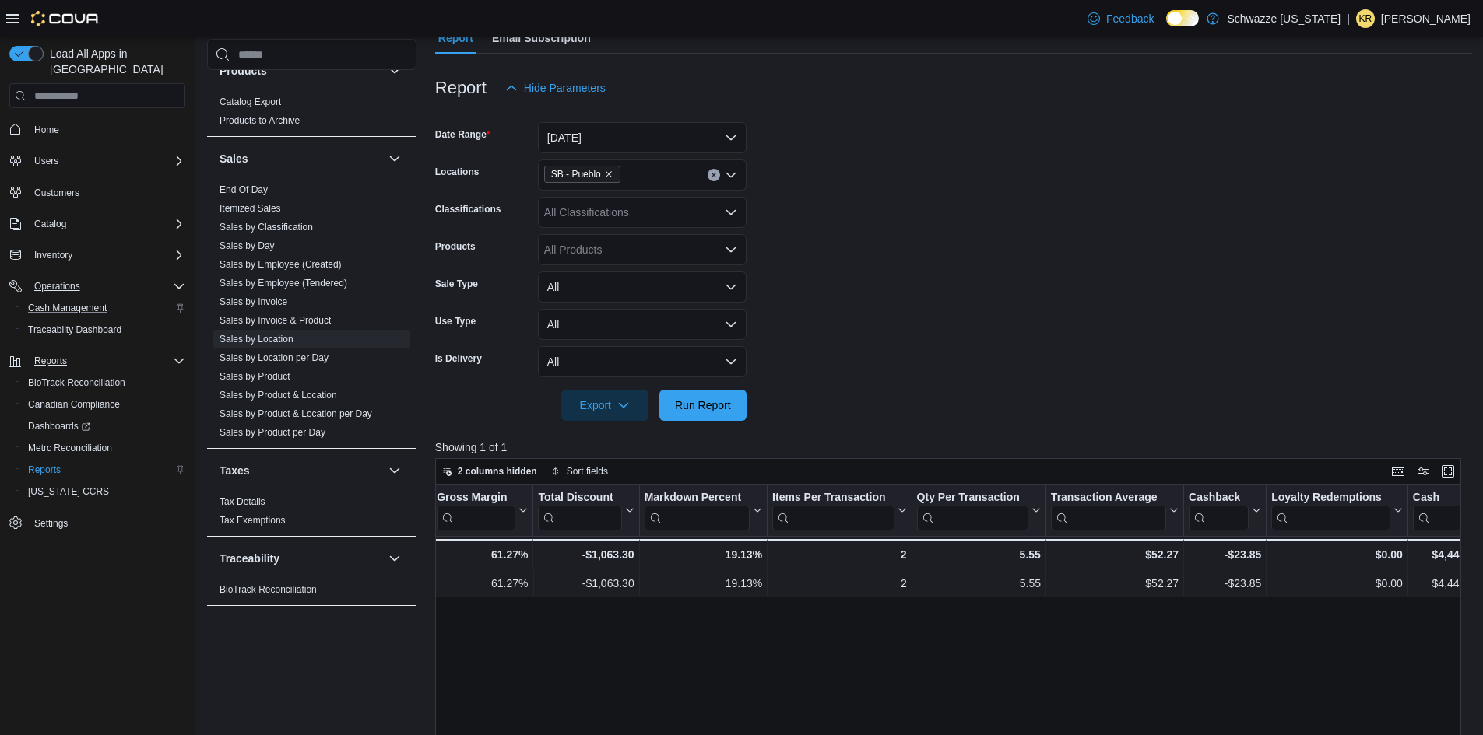
scroll to position [0, 939]
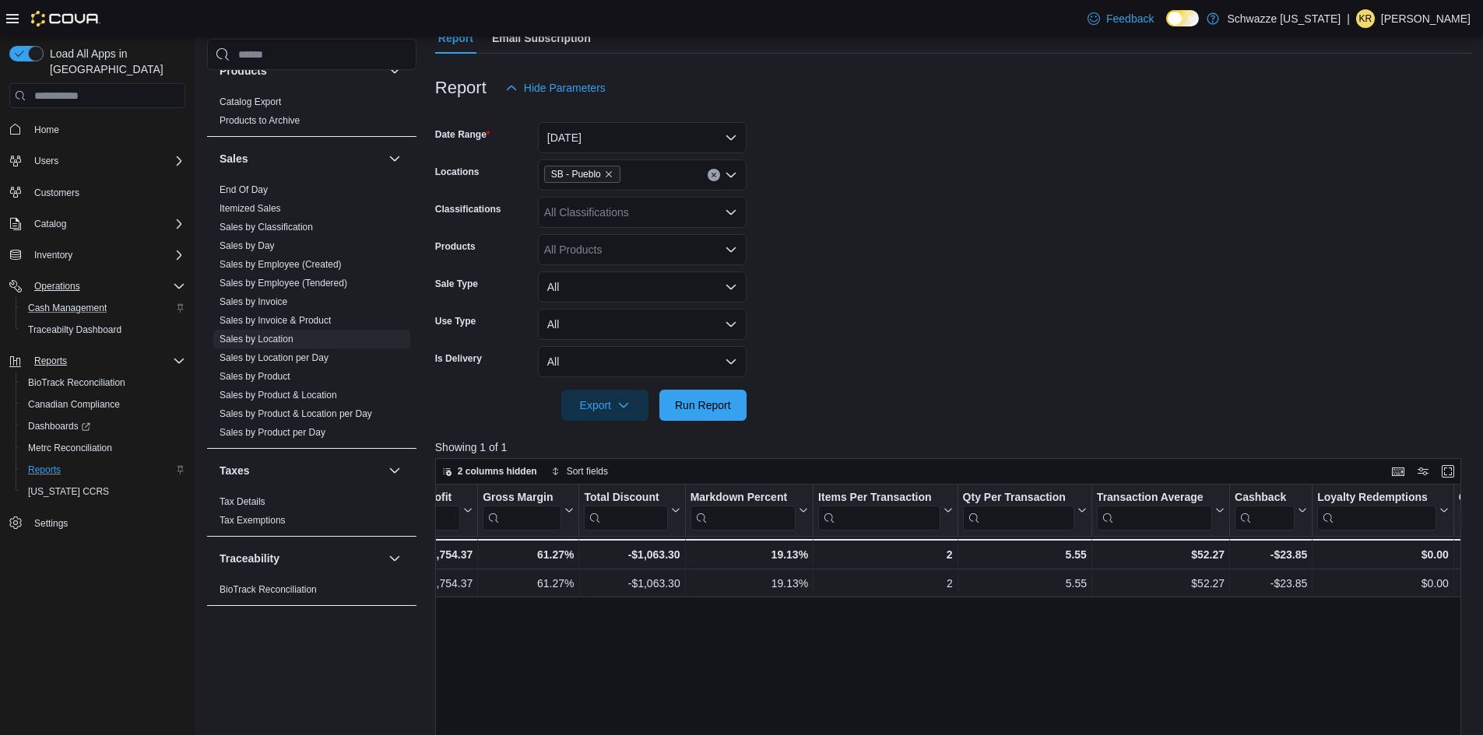
drag, startPoint x: 260, startPoint y: 188, endPoint x: 588, endPoint y: 265, distance: 337.2
click at [259, 188] on link "End Of Day" at bounding box center [243, 189] width 48 height 11
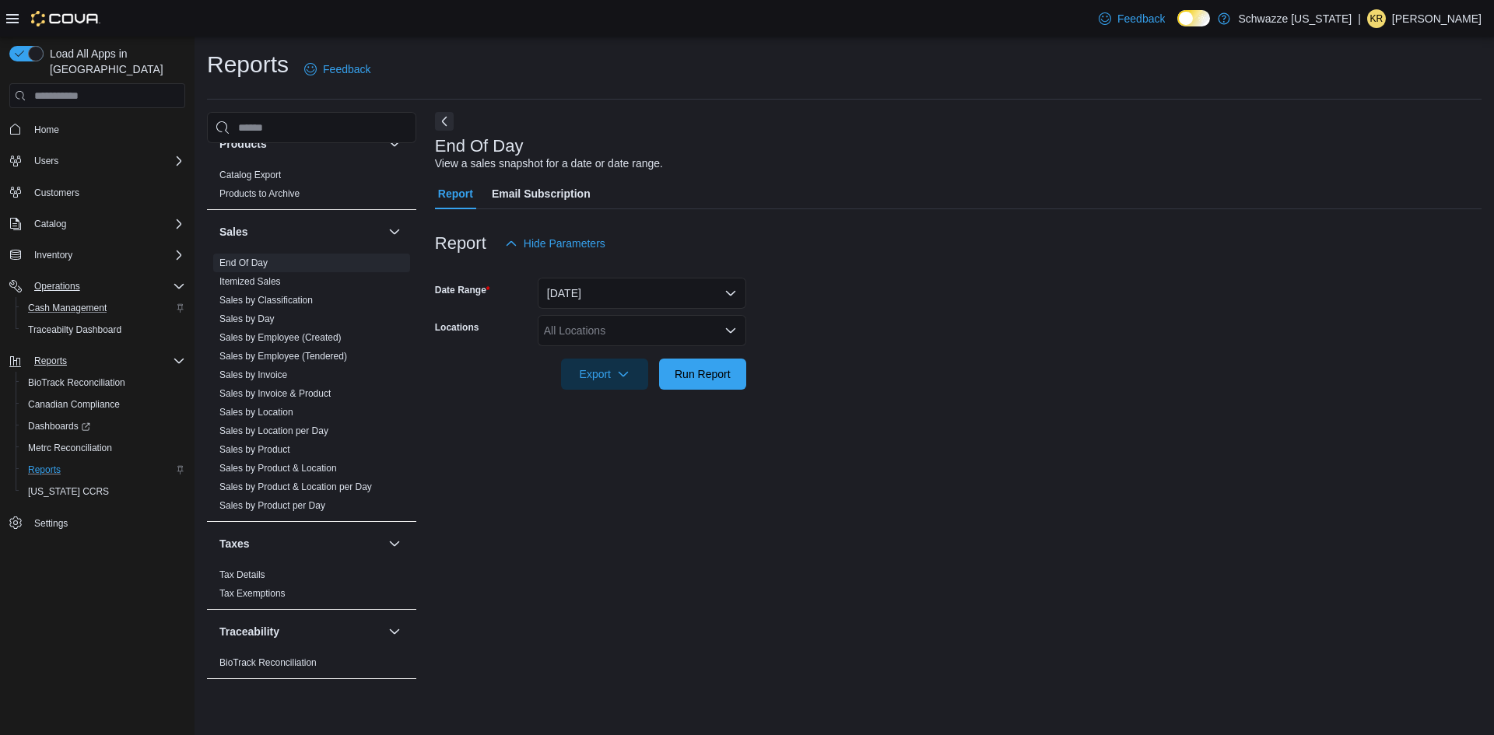
click at [596, 344] on div "All Locations" at bounding box center [642, 330] width 209 height 31
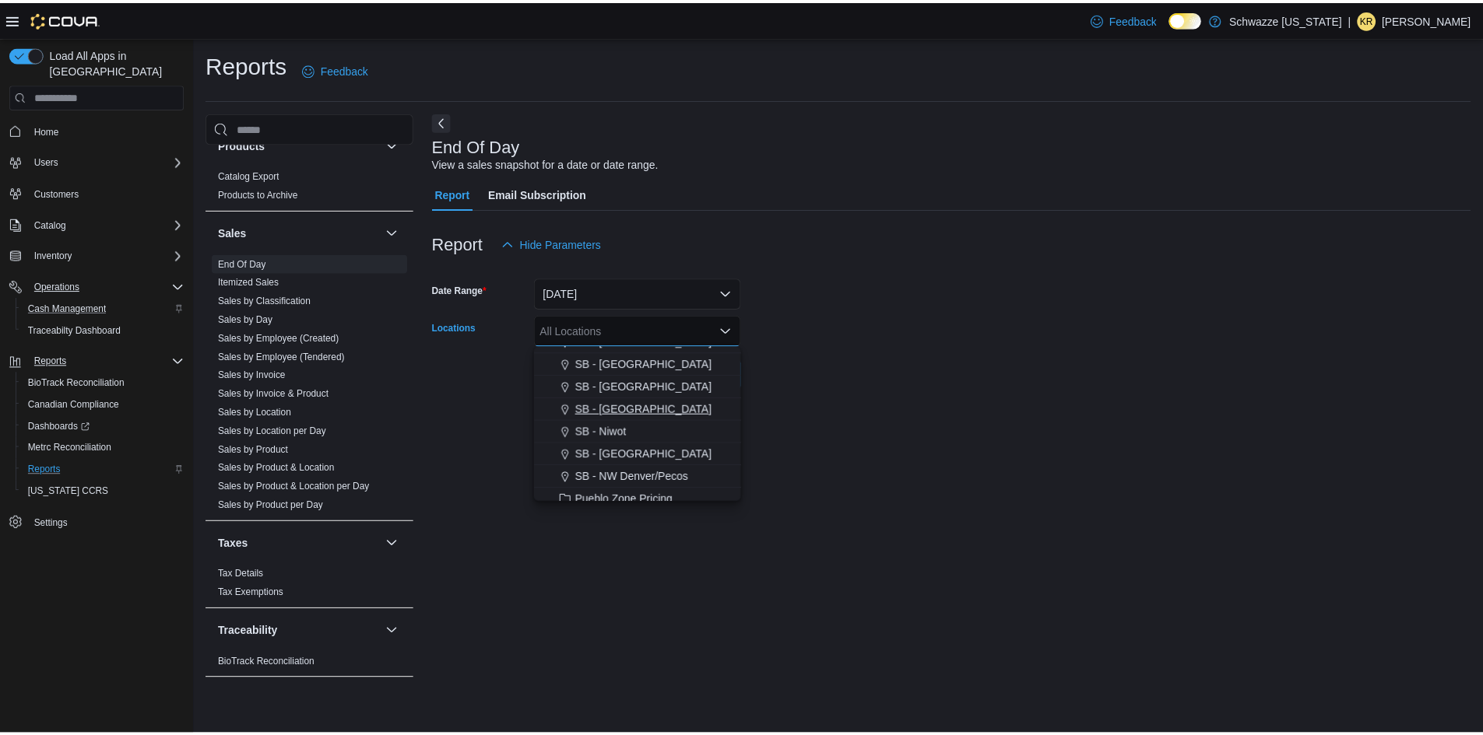
scroll to position [623, 0]
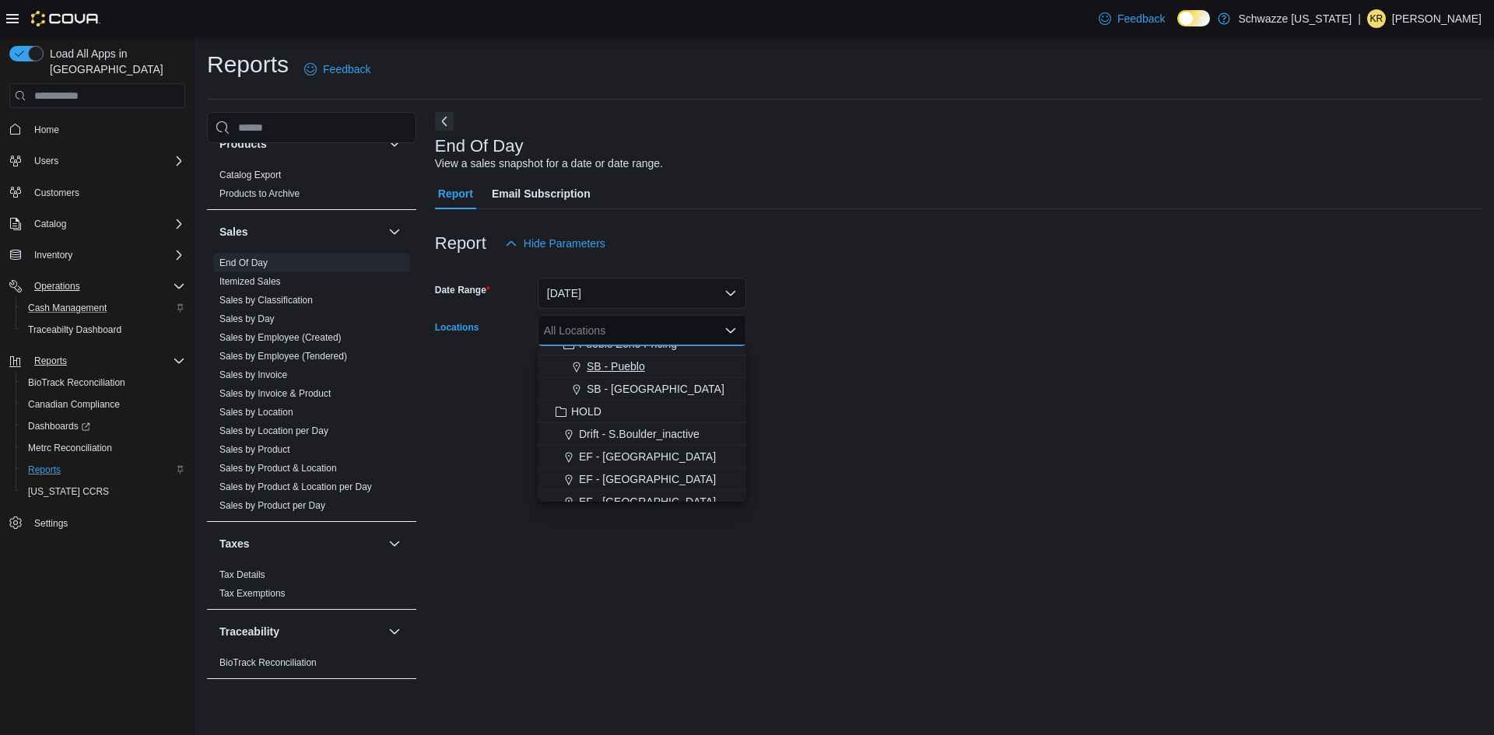
click at [612, 368] on span "SB - Pueblo" at bounding box center [616, 367] width 58 height 16
click at [898, 384] on form "Date Range [DATE] Locations SB - [GEOGRAPHIC_DATA] Combo box. Selected. SB - Pu…" at bounding box center [958, 324] width 1047 height 131
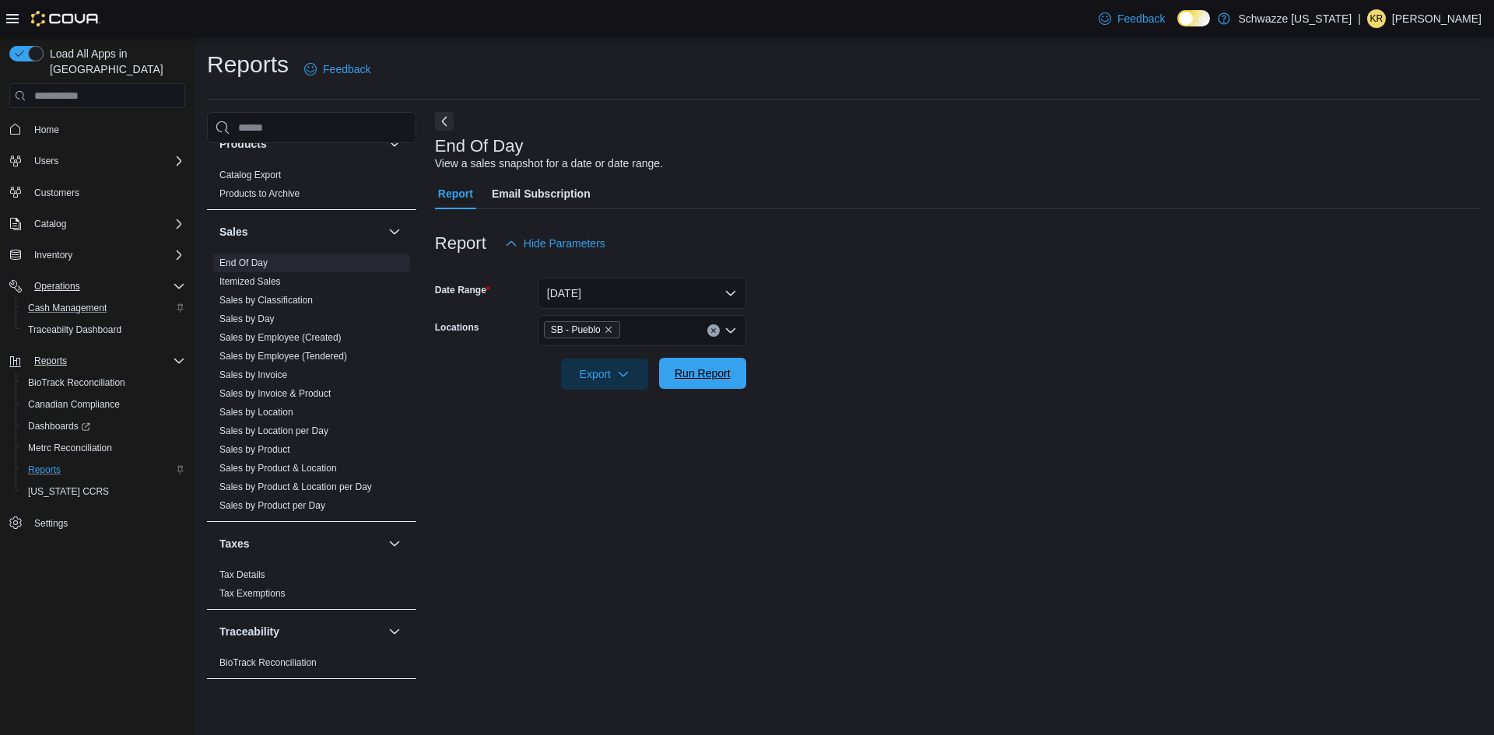
drag, startPoint x: 725, startPoint y: 377, endPoint x: 732, endPoint y: 370, distance: 8.8
click at [731, 374] on span "Run Report" at bounding box center [703, 373] width 68 height 31
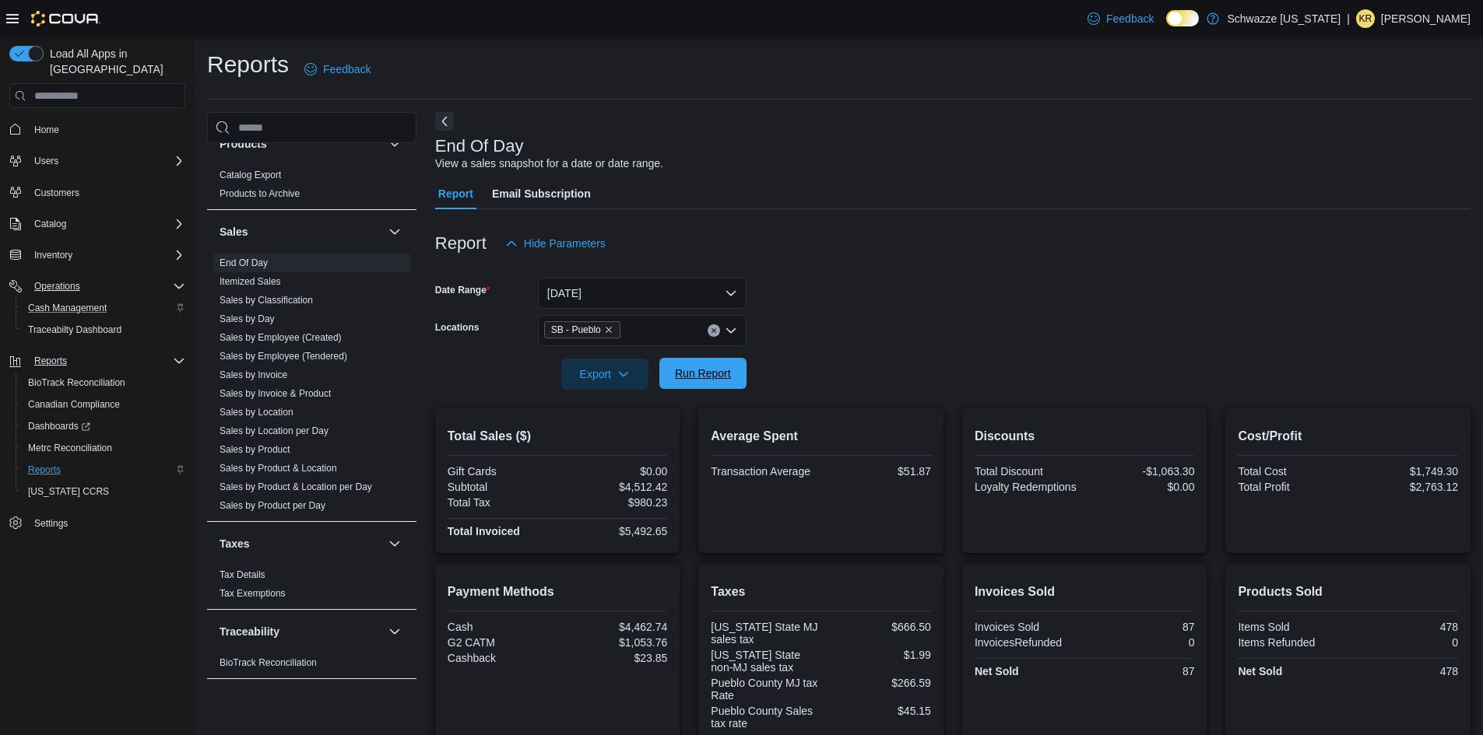
click at [684, 369] on span "Run Report" at bounding box center [703, 374] width 56 height 16
drag, startPoint x: 703, startPoint y: 372, endPoint x: 677, endPoint y: 367, distance: 26.1
click at [702, 372] on span "Run Report" at bounding box center [703, 374] width 56 height 16
click at [703, 376] on span "Run Report" at bounding box center [703, 374] width 56 height 16
click at [704, 372] on span "Run Report" at bounding box center [703, 374] width 56 height 16
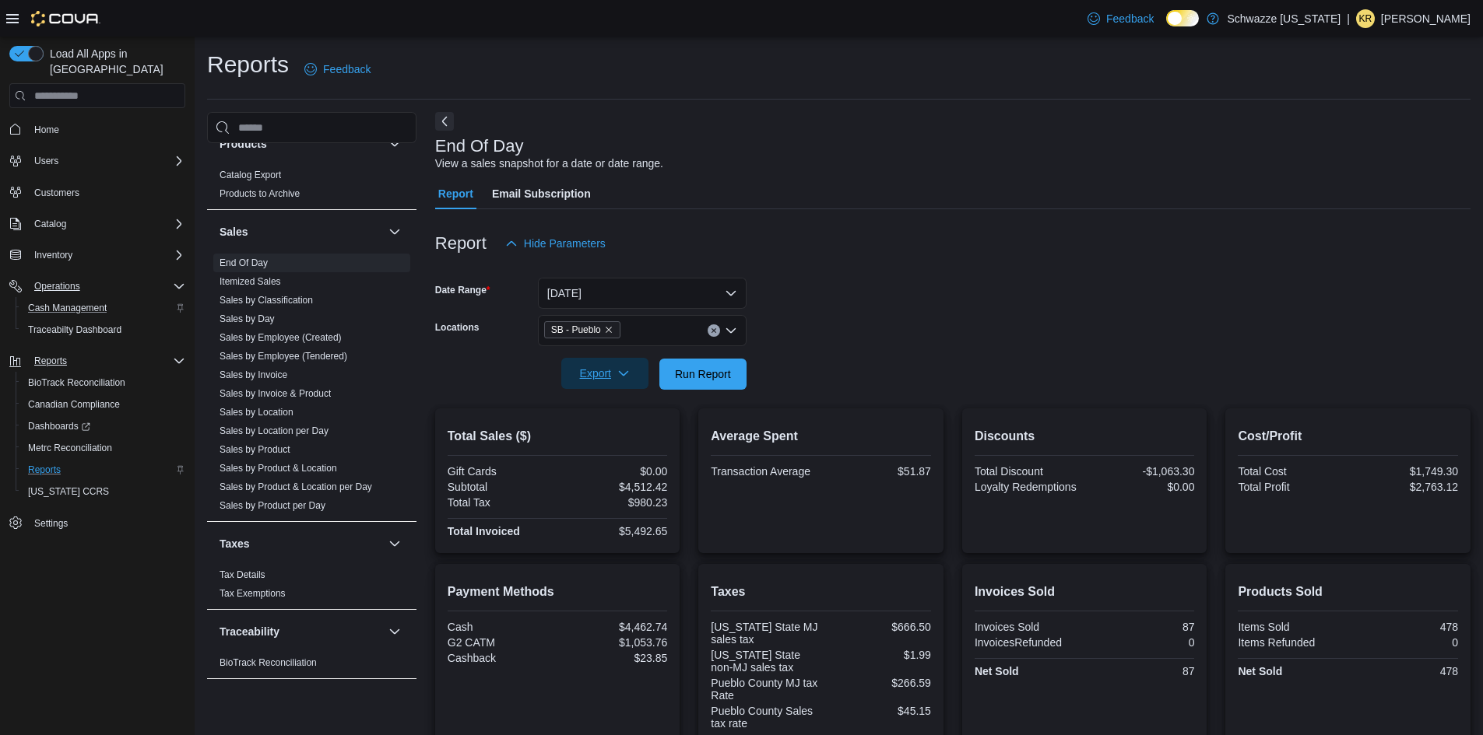
click at [632, 379] on span "Export" at bounding box center [604, 373] width 68 height 31
click at [599, 437] on span "Export to Pdf" at bounding box center [607, 436] width 70 height 12
click at [270, 410] on link "Sales by Location" at bounding box center [256, 412] width 74 height 11
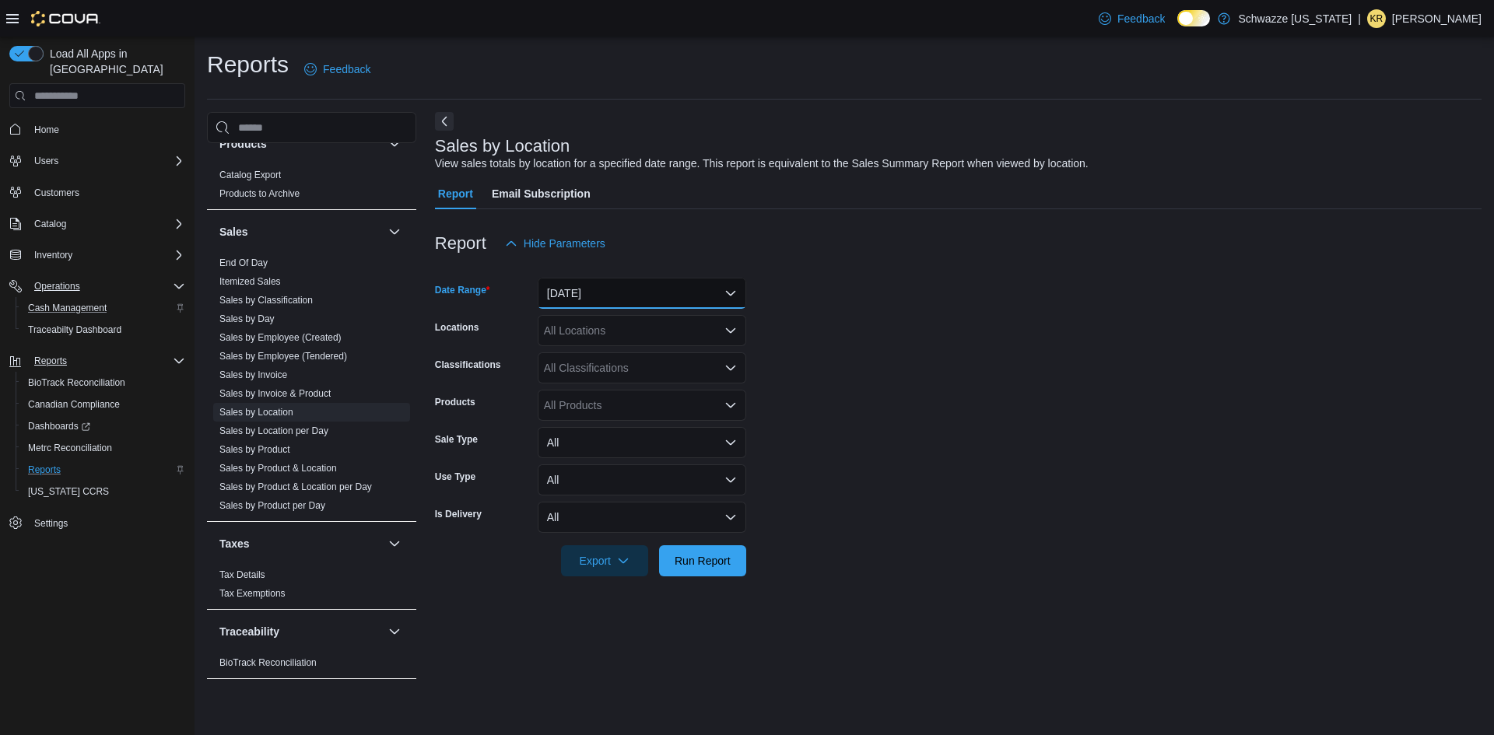
click at [617, 288] on button "[DATE]" at bounding box center [642, 293] width 209 height 31
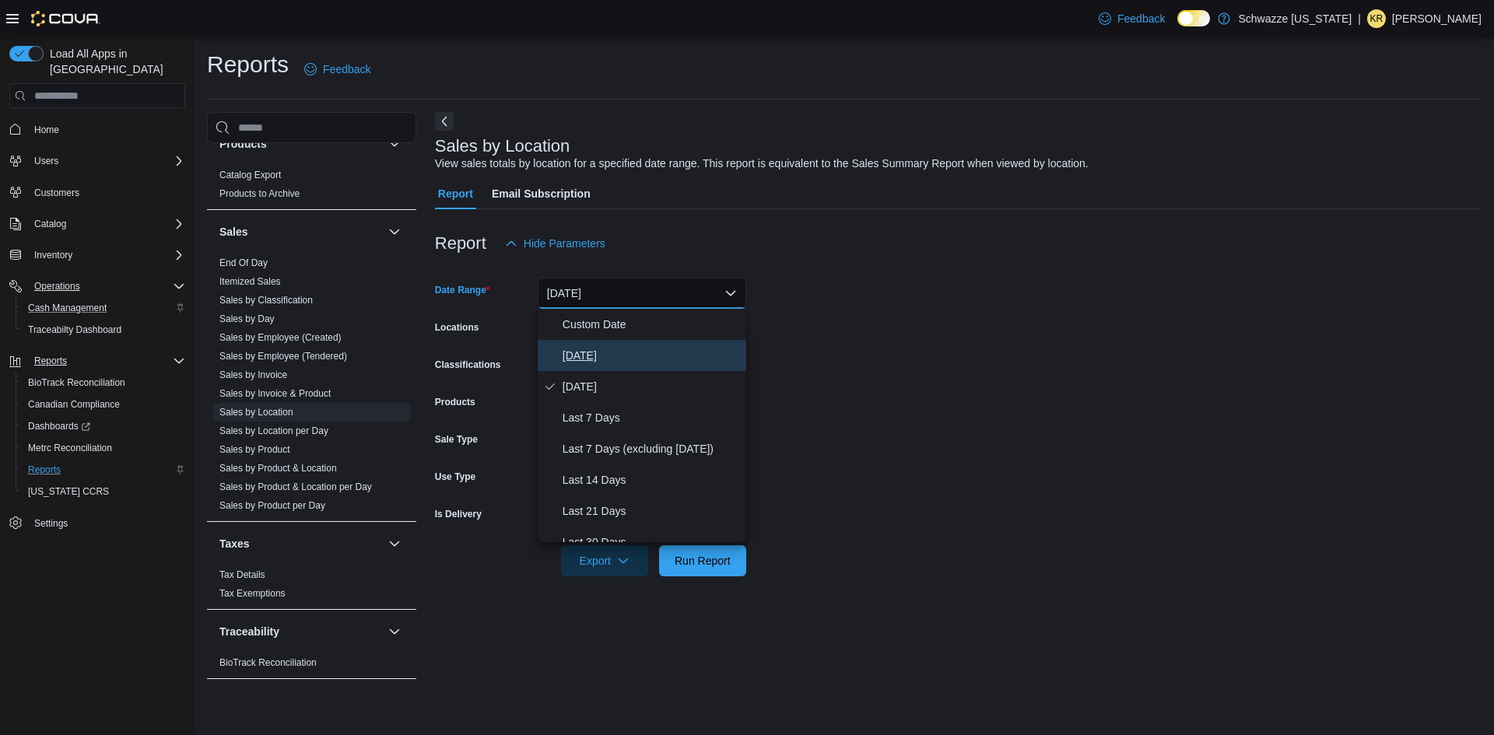
click at [585, 354] on span "[DATE]" at bounding box center [651, 355] width 177 height 19
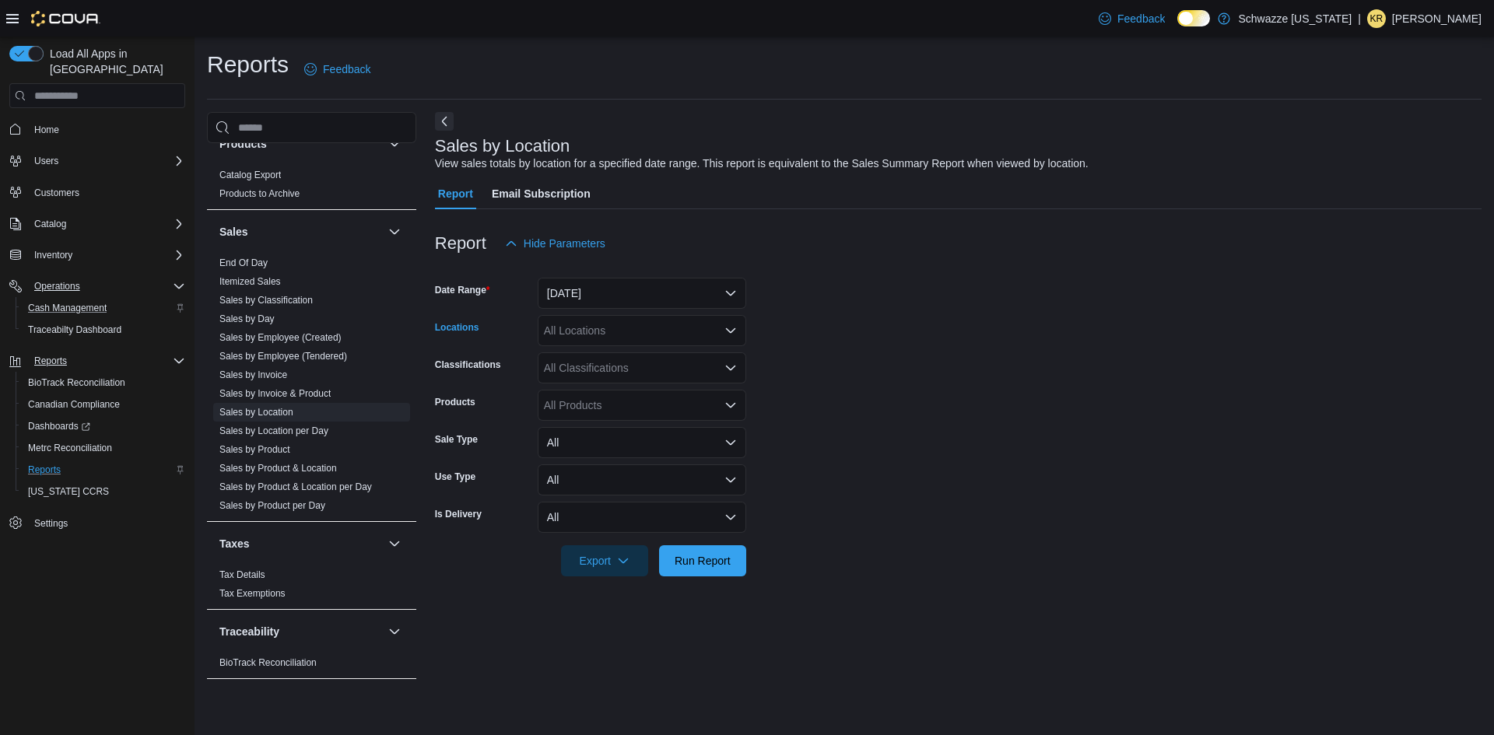
drag, startPoint x: 595, startPoint y: 328, endPoint x: 599, endPoint y: 339, distance: 11.1
click at [595, 328] on div "All Locations" at bounding box center [642, 330] width 209 height 31
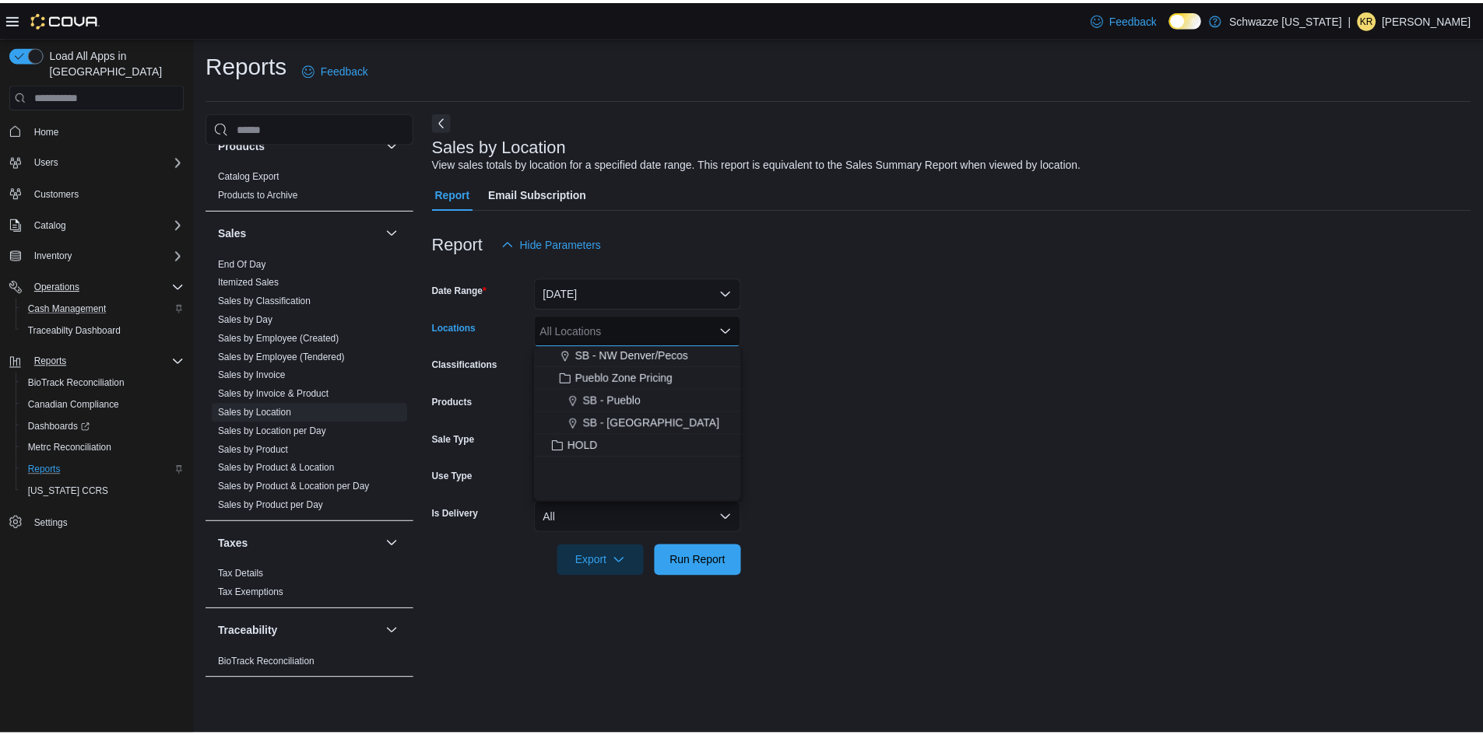
scroll to position [591, 0]
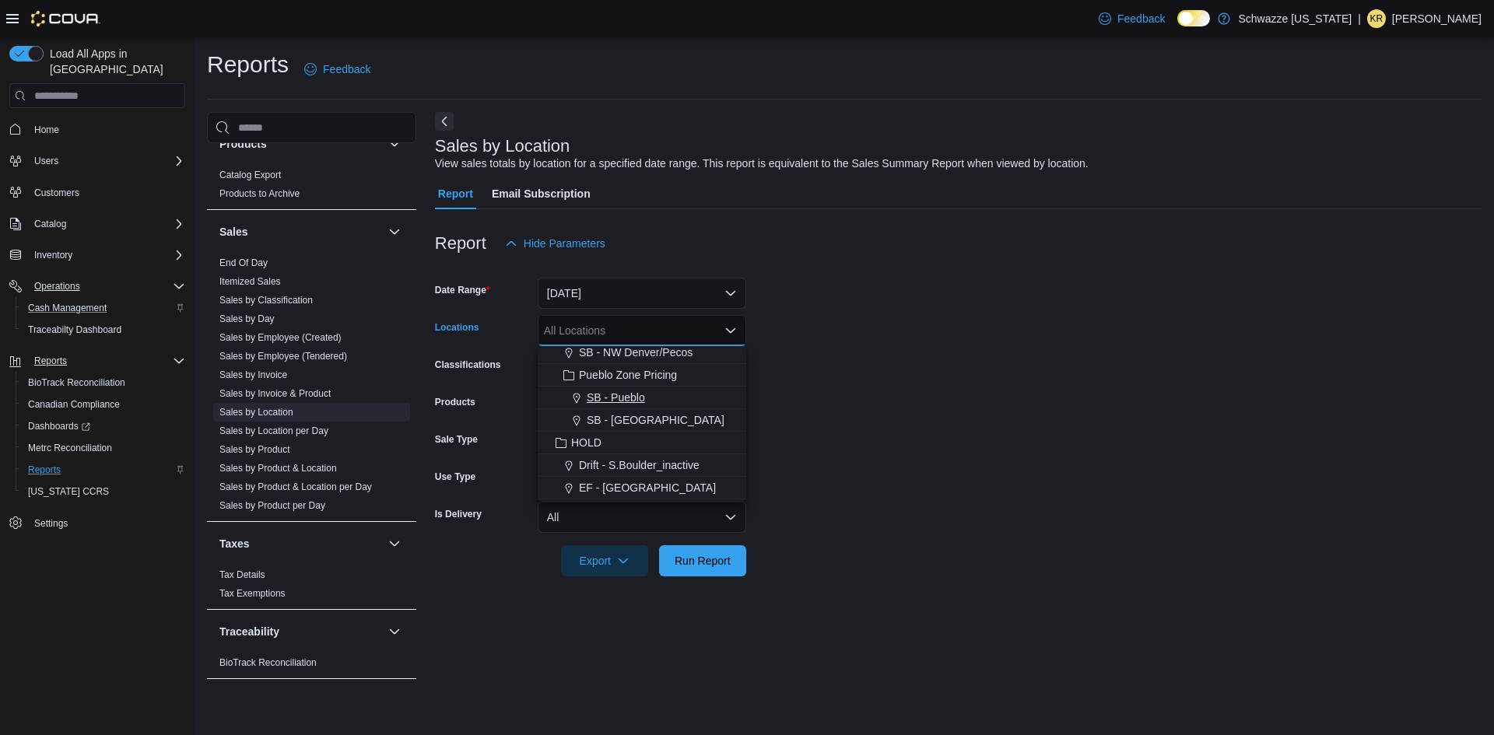
click at [622, 396] on span "SB - Pueblo" at bounding box center [616, 398] width 58 height 16
click at [777, 386] on form "Date Range [DATE] Locations SB - [GEOGRAPHIC_DATA] Combo box. Selected. SB - Pu…" at bounding box center [958, 418] width 1047 height 318
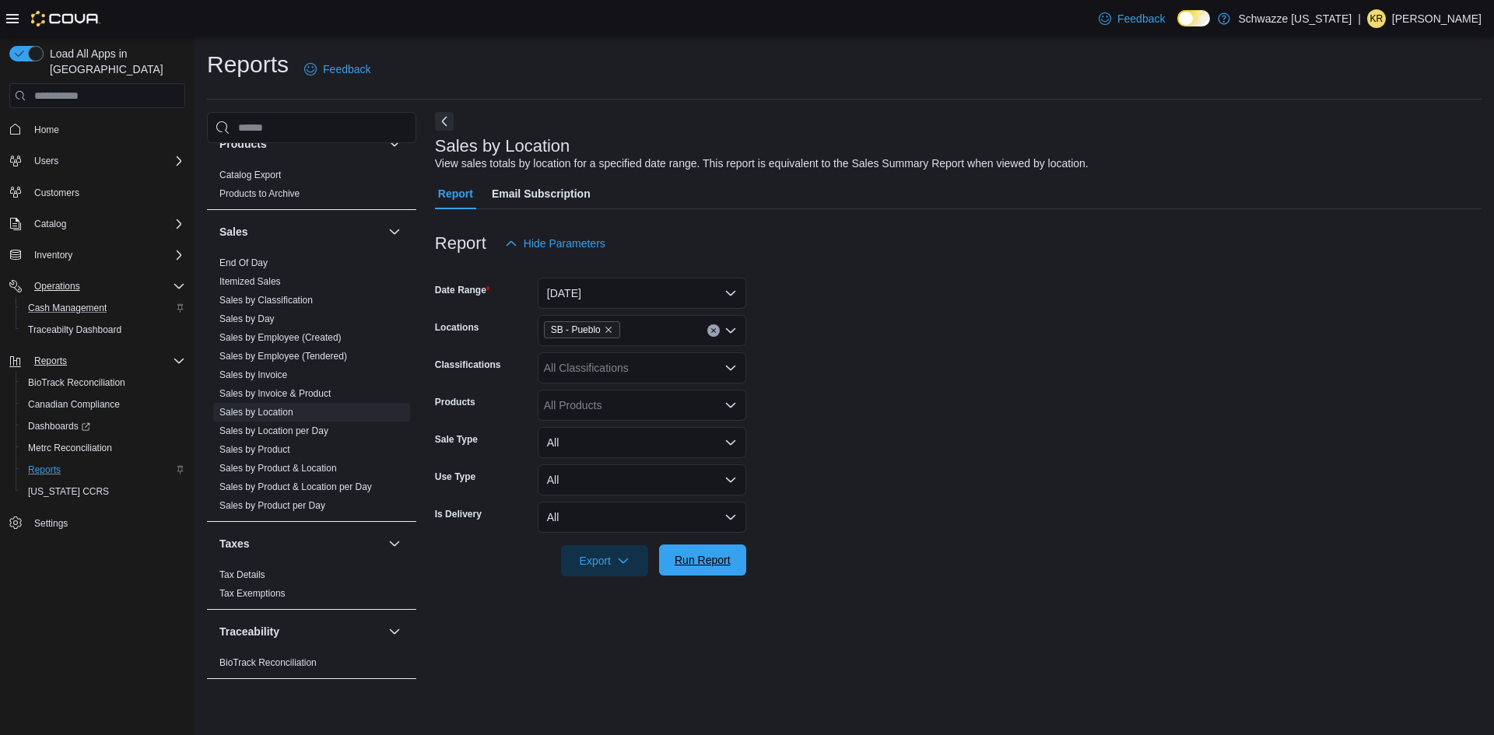
click at [703, 560] on span "Run Report" at bounding box center [703, 561] width 56 height 16
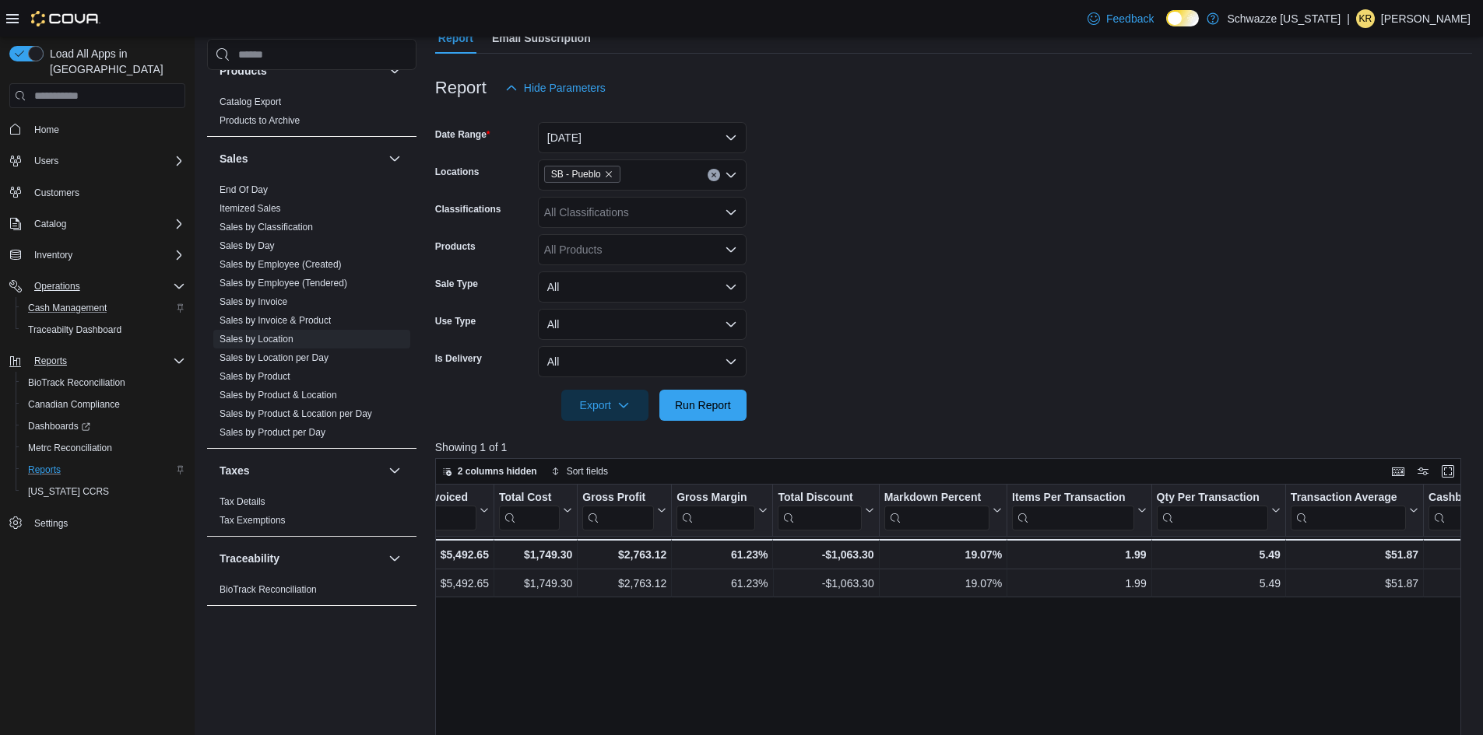
scroll to position [0, 746]
click at [221, 184] on span "End Of Day" at bounding box center [243, 190] width 48 height 12
drag, startPoint x: 223, startPoint y: 189, endPoint x: 451, endPoint y: 254, distance: 236.5
click at [223, 189] on link "End Of Day" at bounding box center [243, 189] width 48 height 11
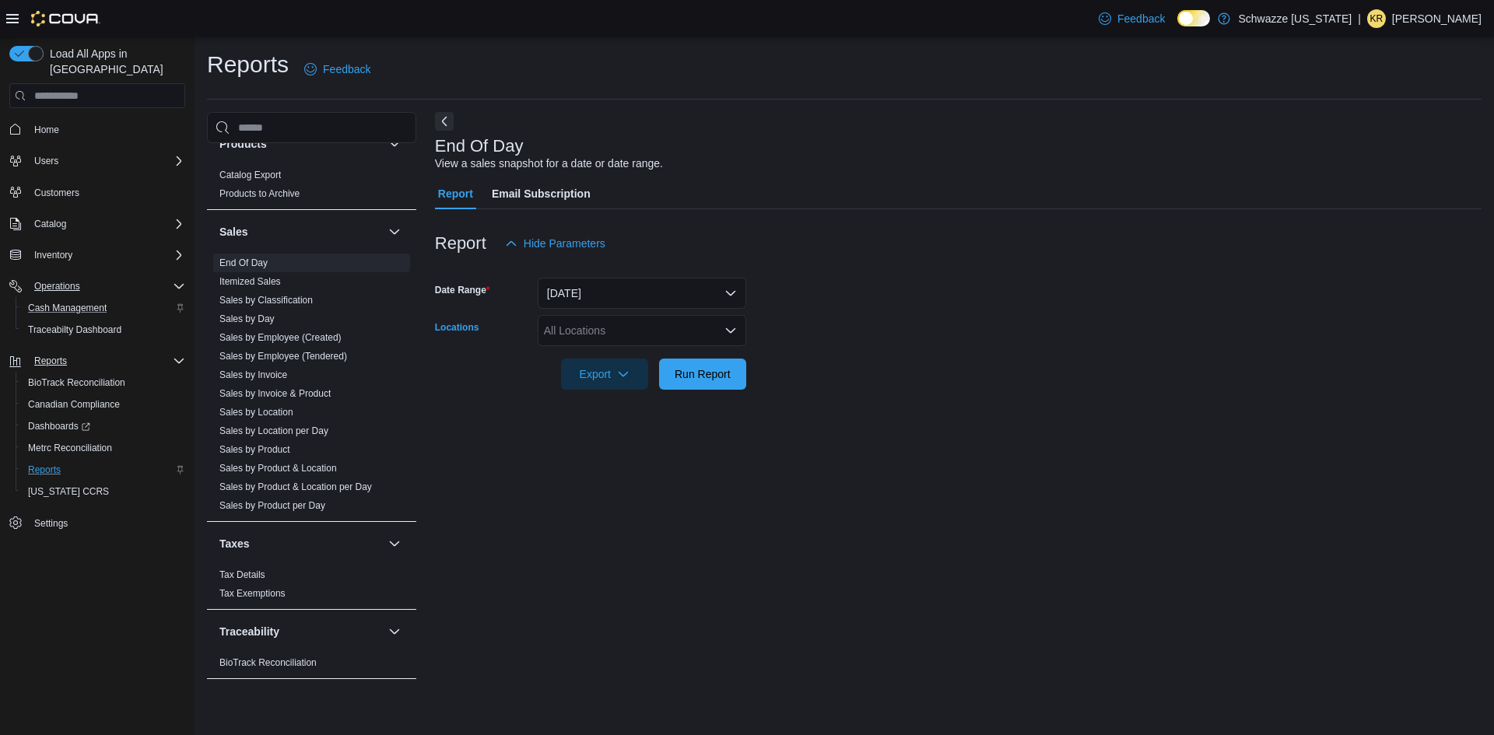
click at [561, 325] on div "All Locations" at bounding box center [642, 330] width 209 height 31
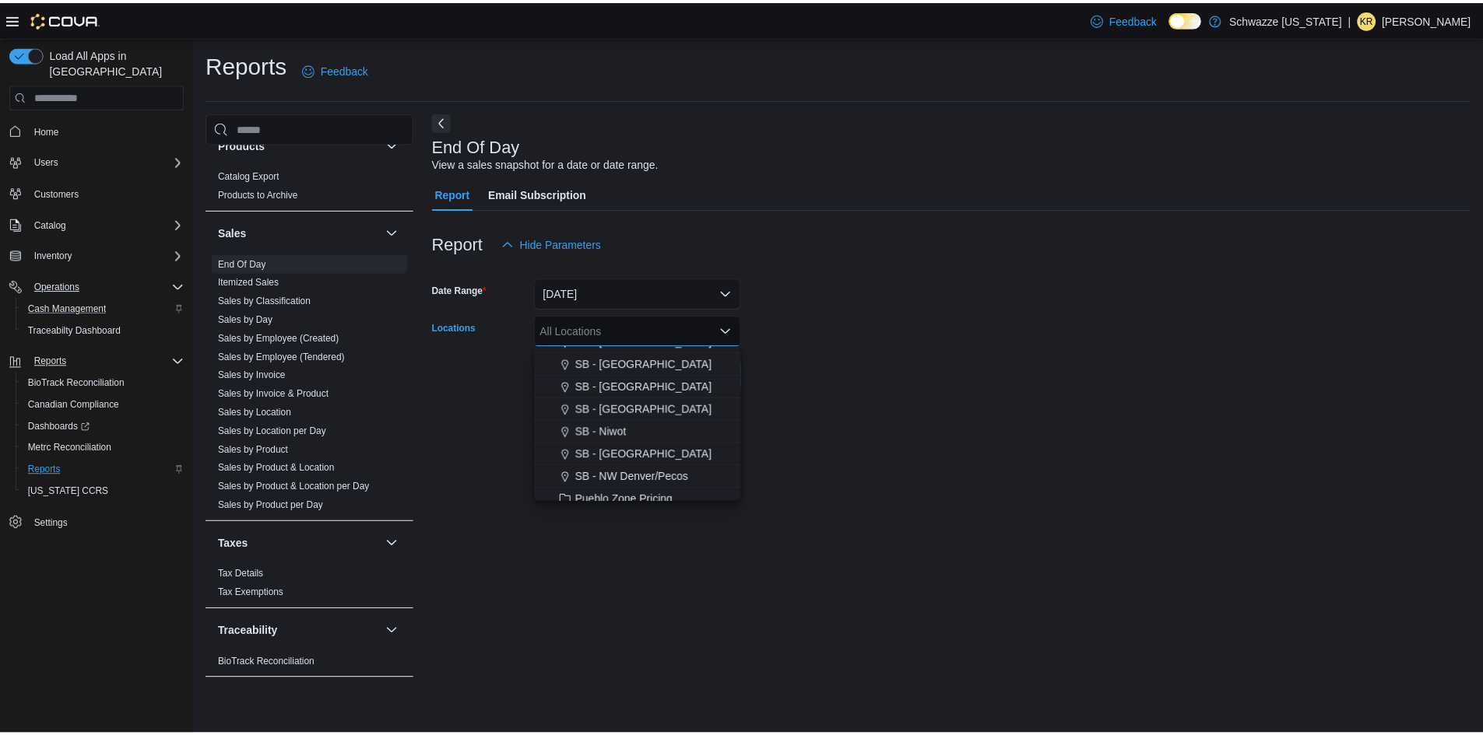
scroll to position [623, 0]
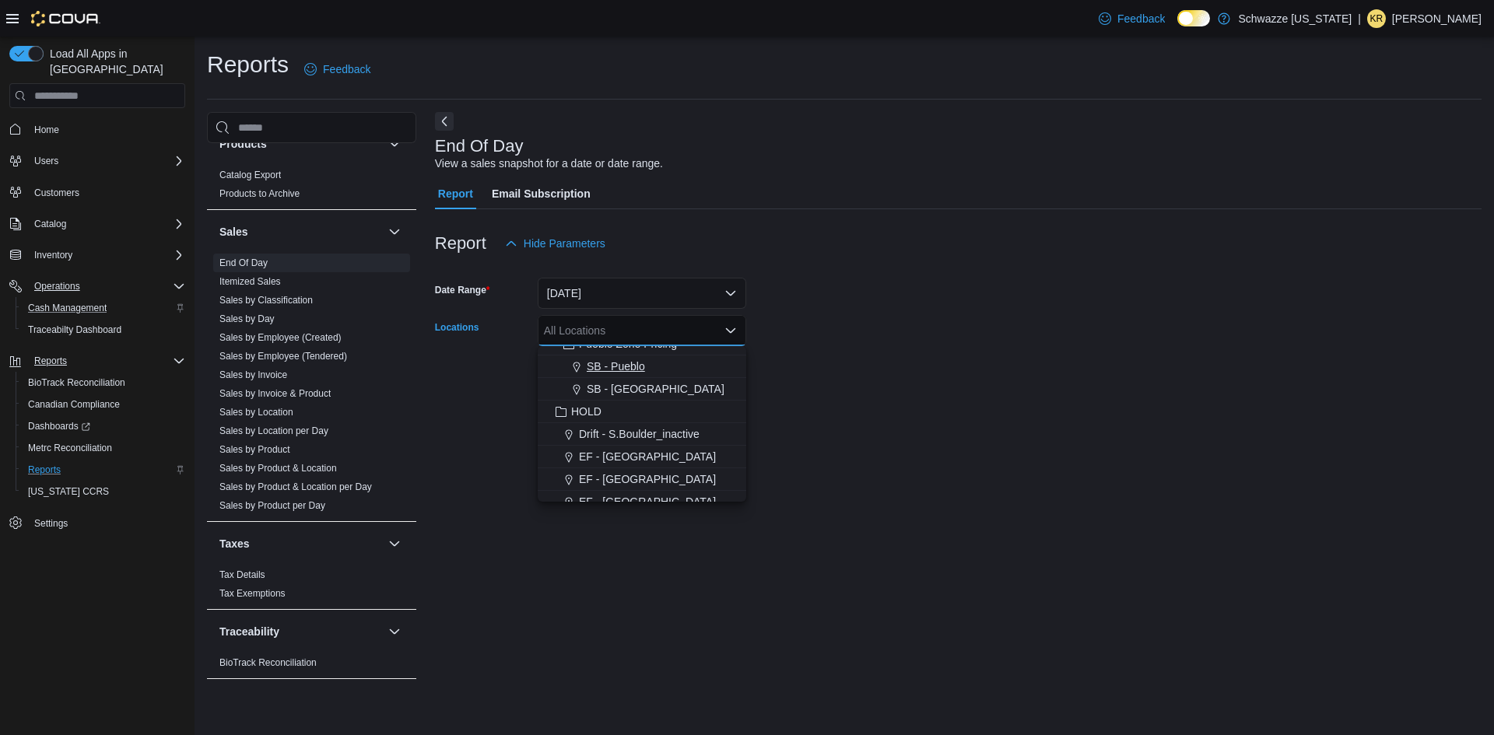
click at [628, 363] on span "SB - Pueblo" at bounding box center [616, 367] width 58 height 16
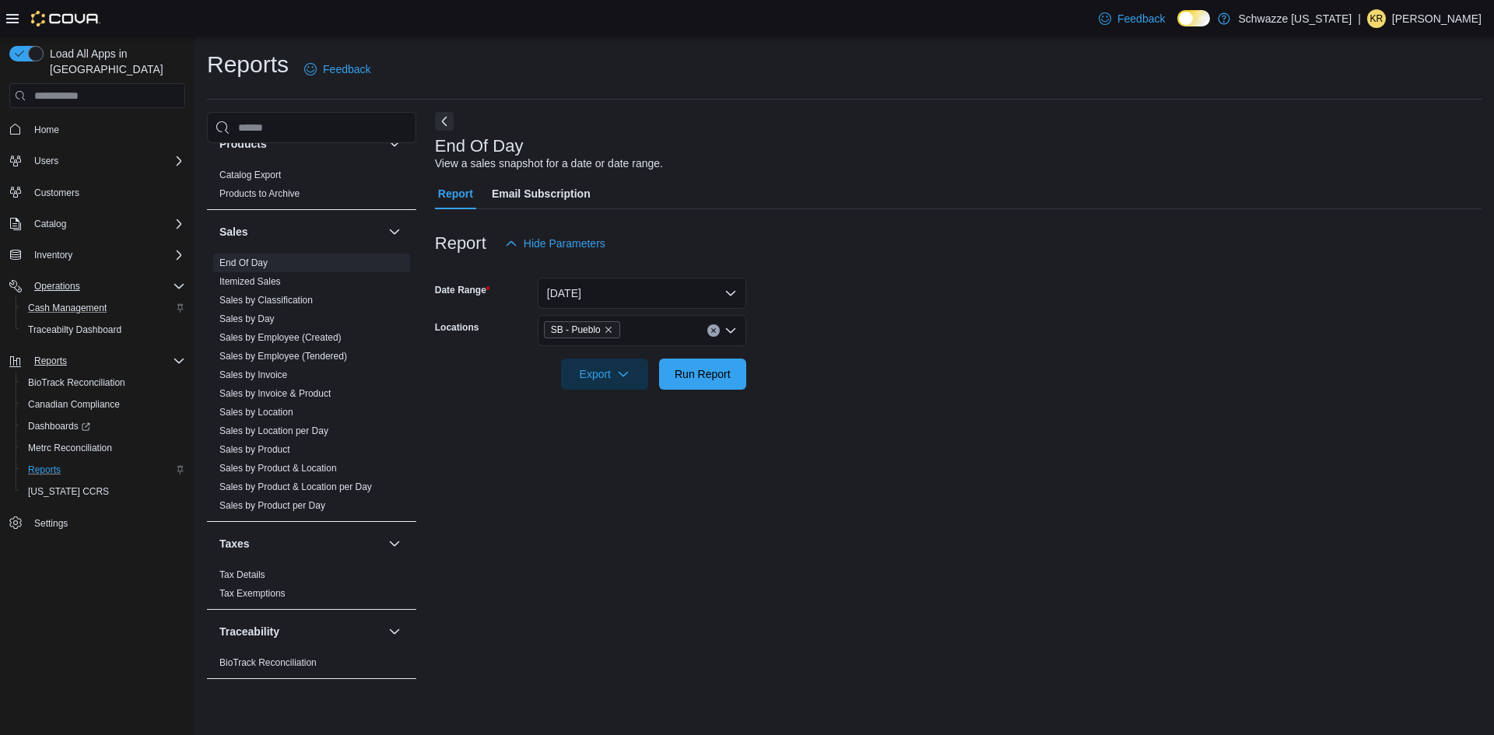
drag, startPoint x: 947, startPoint y: 353, endPoint x: 917, endPoint y: 353, distance: 30.4
click at [941, 353] on div at bounding box center [958, 352] width 1047 height 12
click at [683, 361] on span "Run Report" at bounding box center [703, 373] width 68 height 31
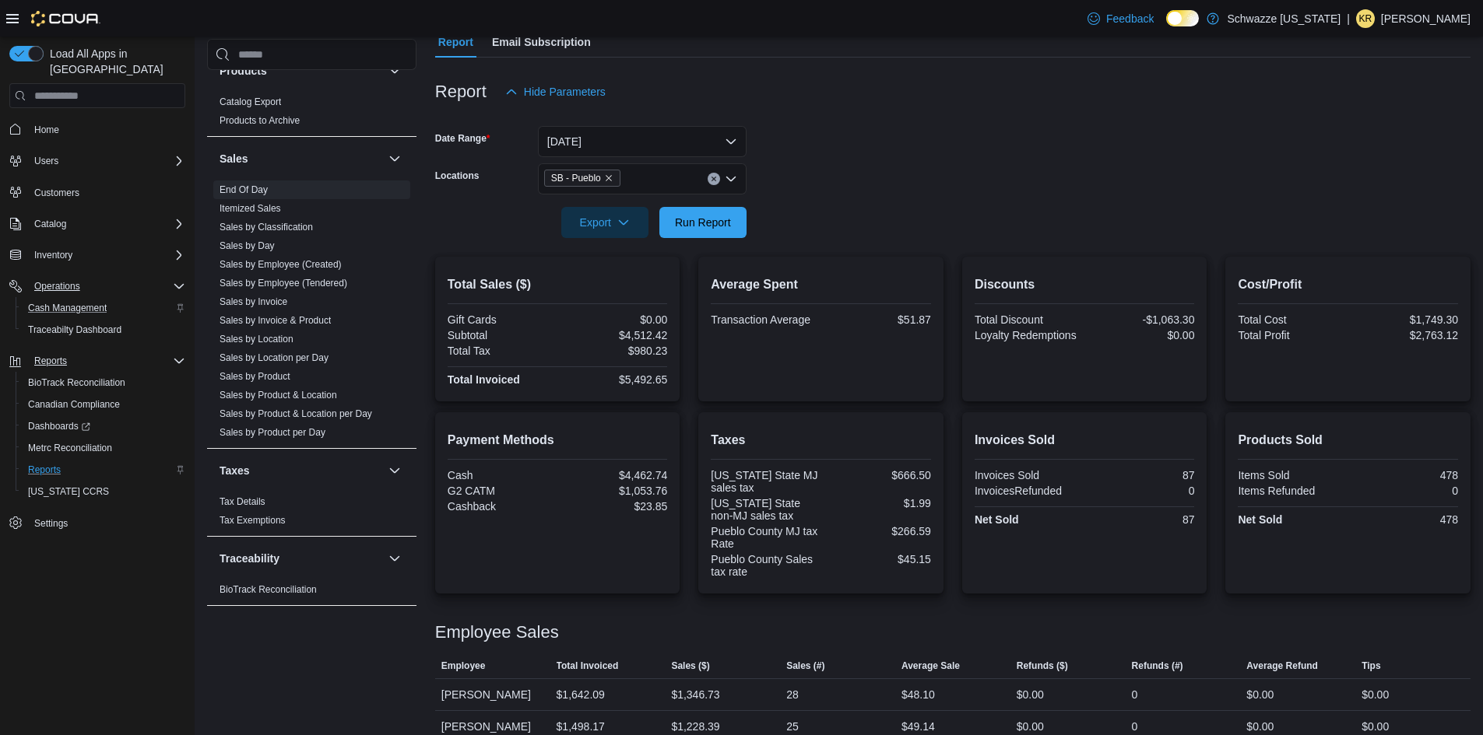
scroll to position [236, 0]
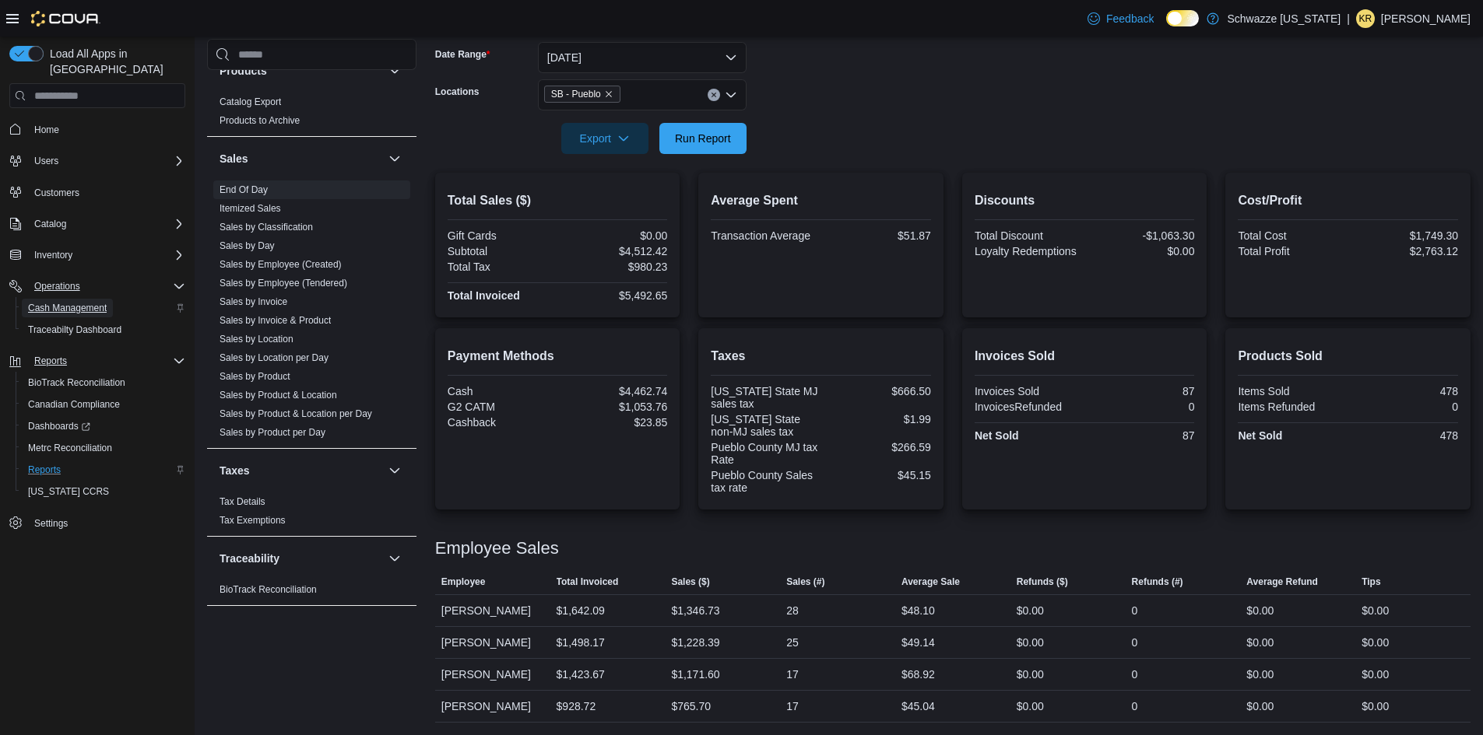
click at [76, 302] on span "Cash Management" at bounding box center [67, 308] width 79 height 12
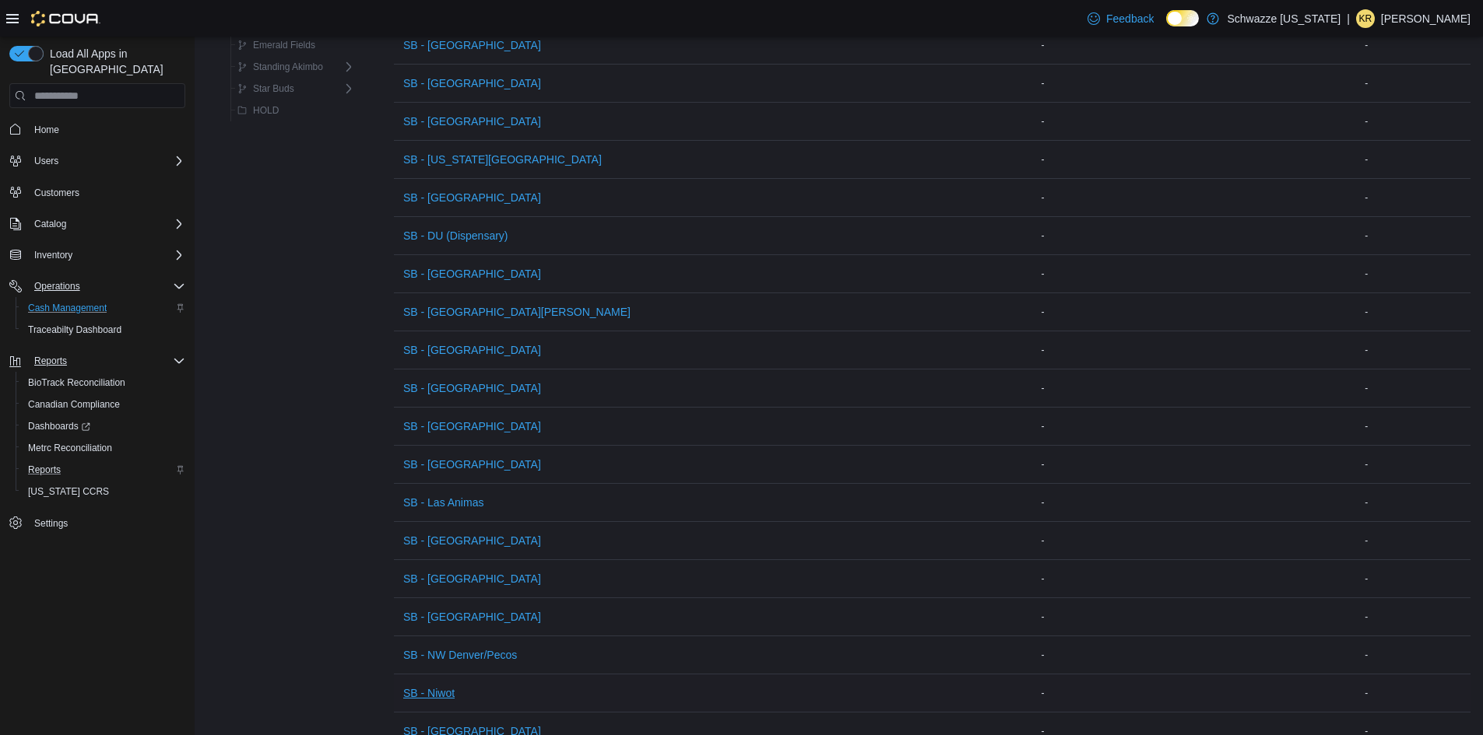
scroll to position [700, 0]
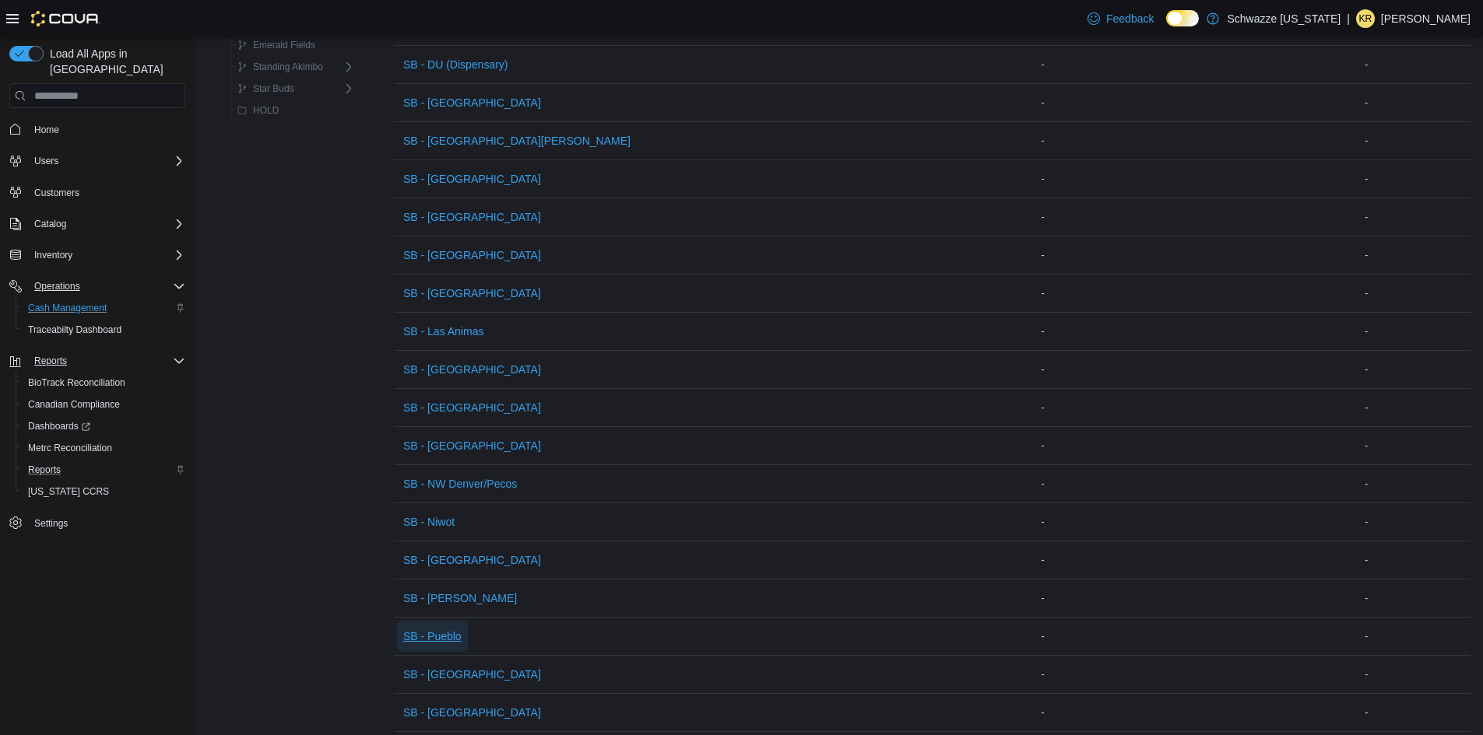
click at [438, 636] on span "SB - Pueblo" at bounding box center [432, 637] width 58 height 16
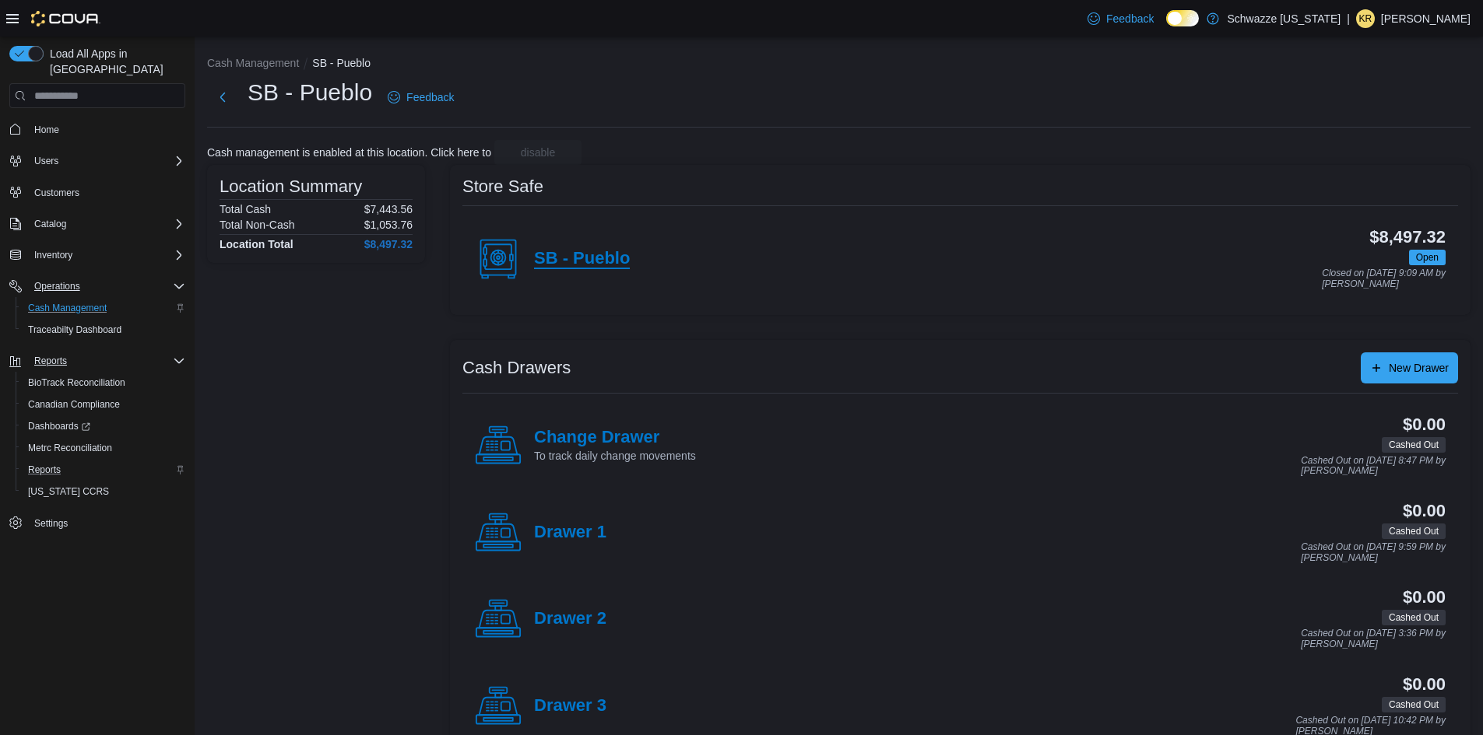
click at [556, 259] on h4 "SB - Pueblo" at bounding box center [582, 259] width 96 height 20
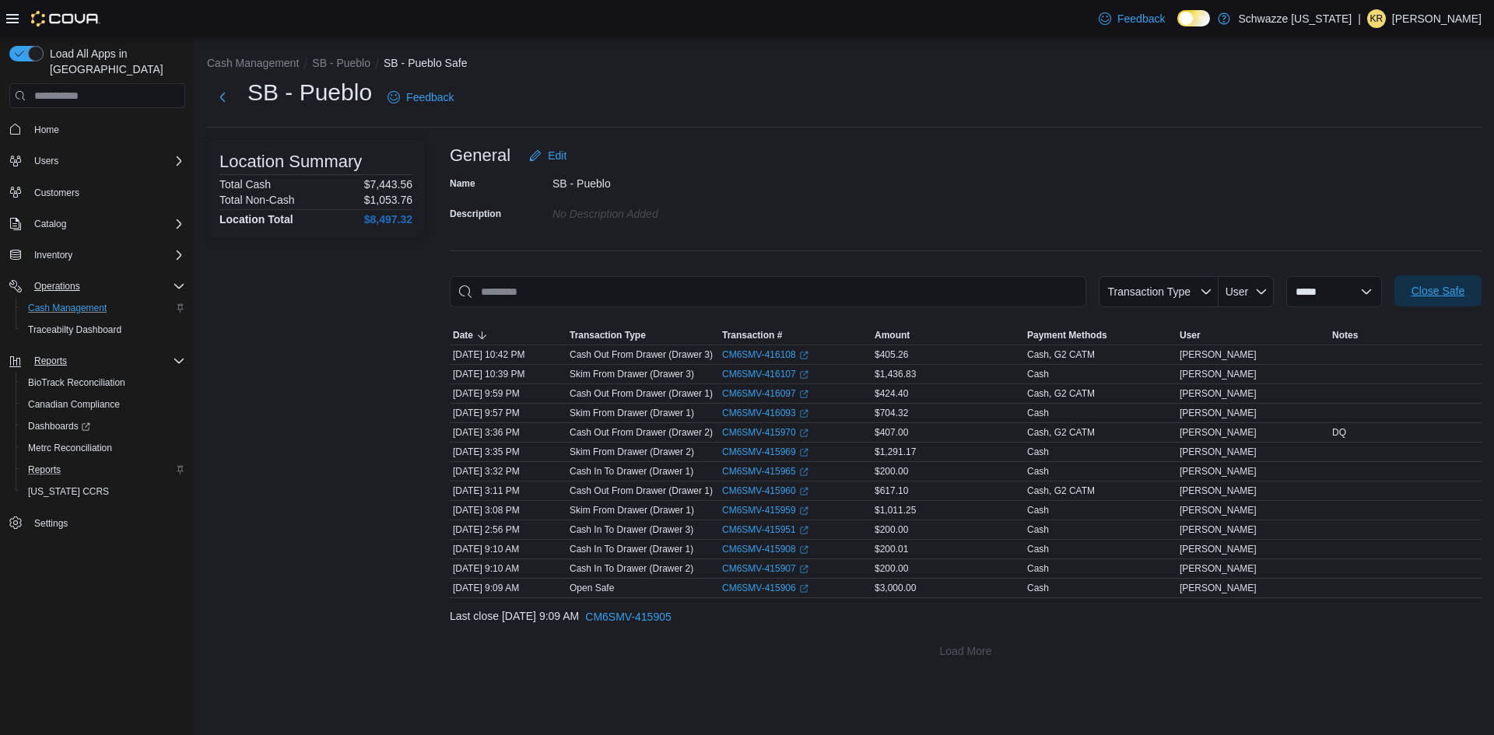
click at [1424, 294] on span "Close Safe" at bounding box center [1438, 291] width 53 height 16
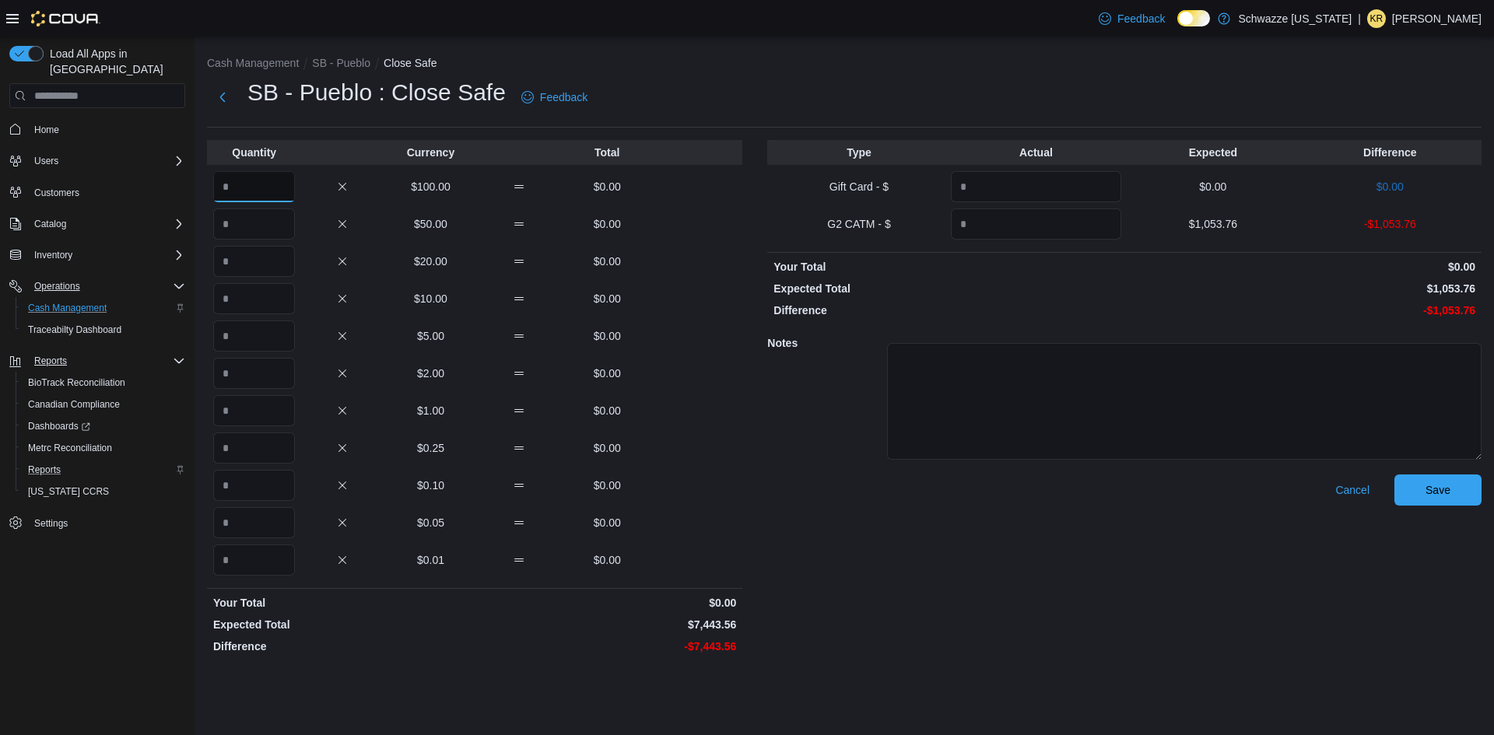
click at [279, 186] on input "Quantity" at bounding box center [254, 186] width 82 height 31
type input "**"
type input "***"
type input "*"
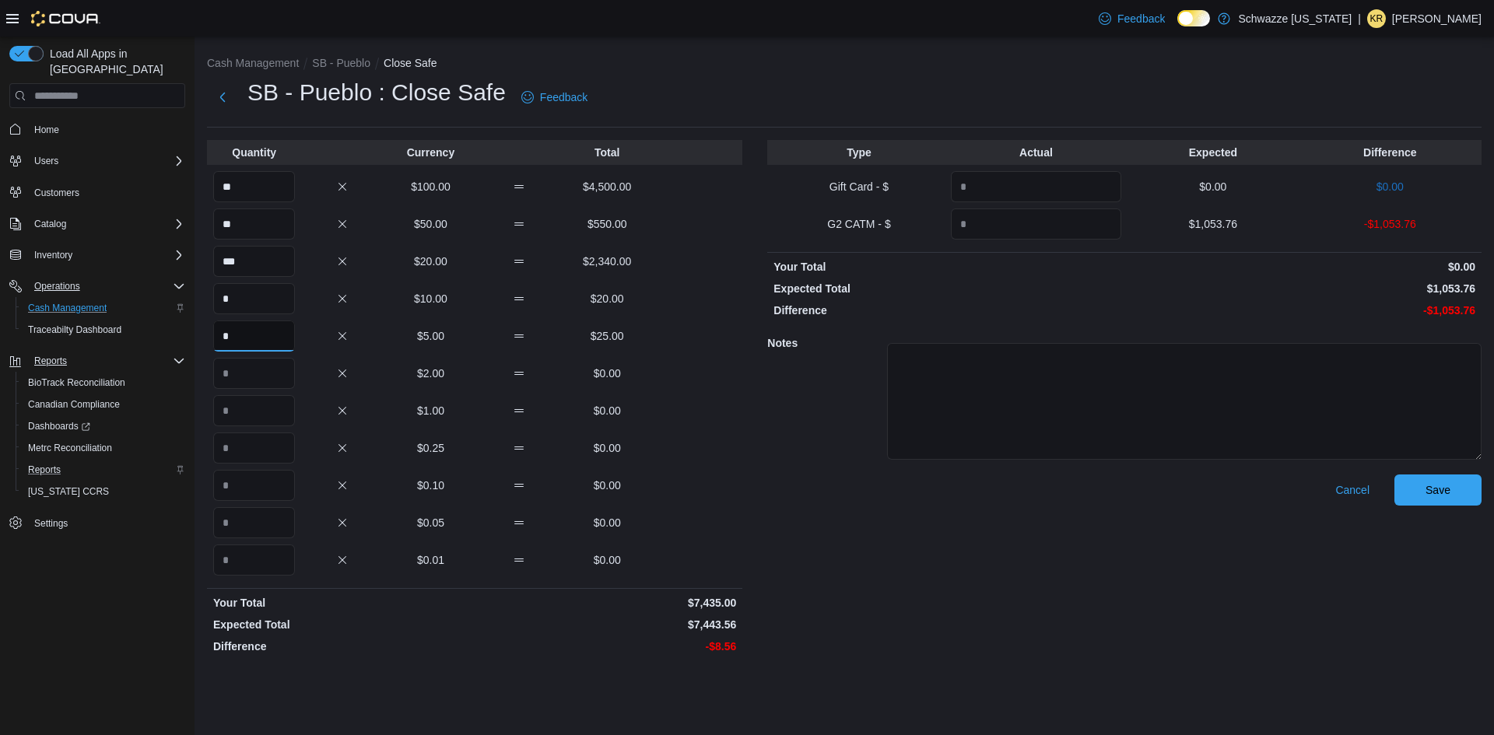
type input "*"
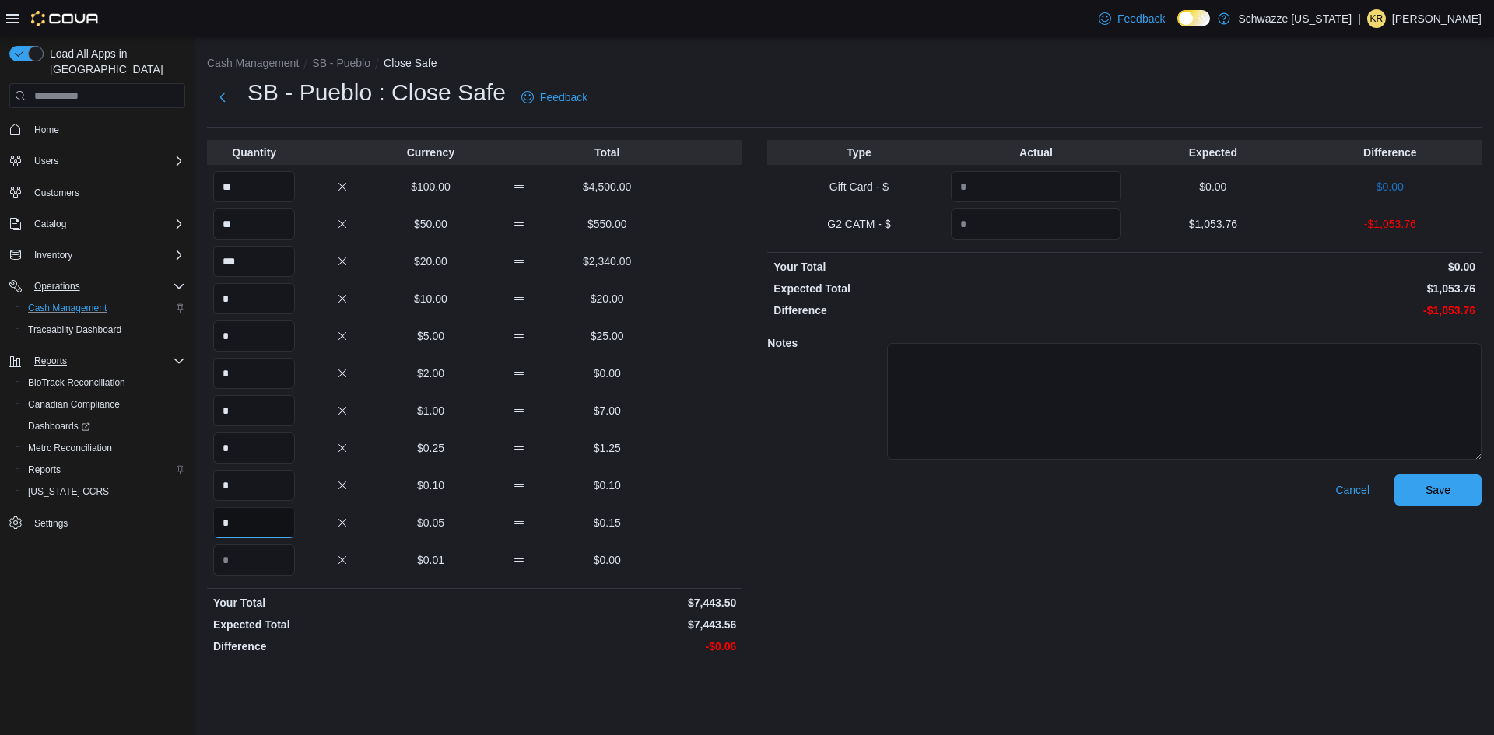
type input "*"
click at [1047, 230] on input "Quantity" at bounding box center [1036, 224] width 170 height 31
type input "*******"
click at [1448, 495] on span "Save" at bounding box center [1438, 490] width 25 height 16
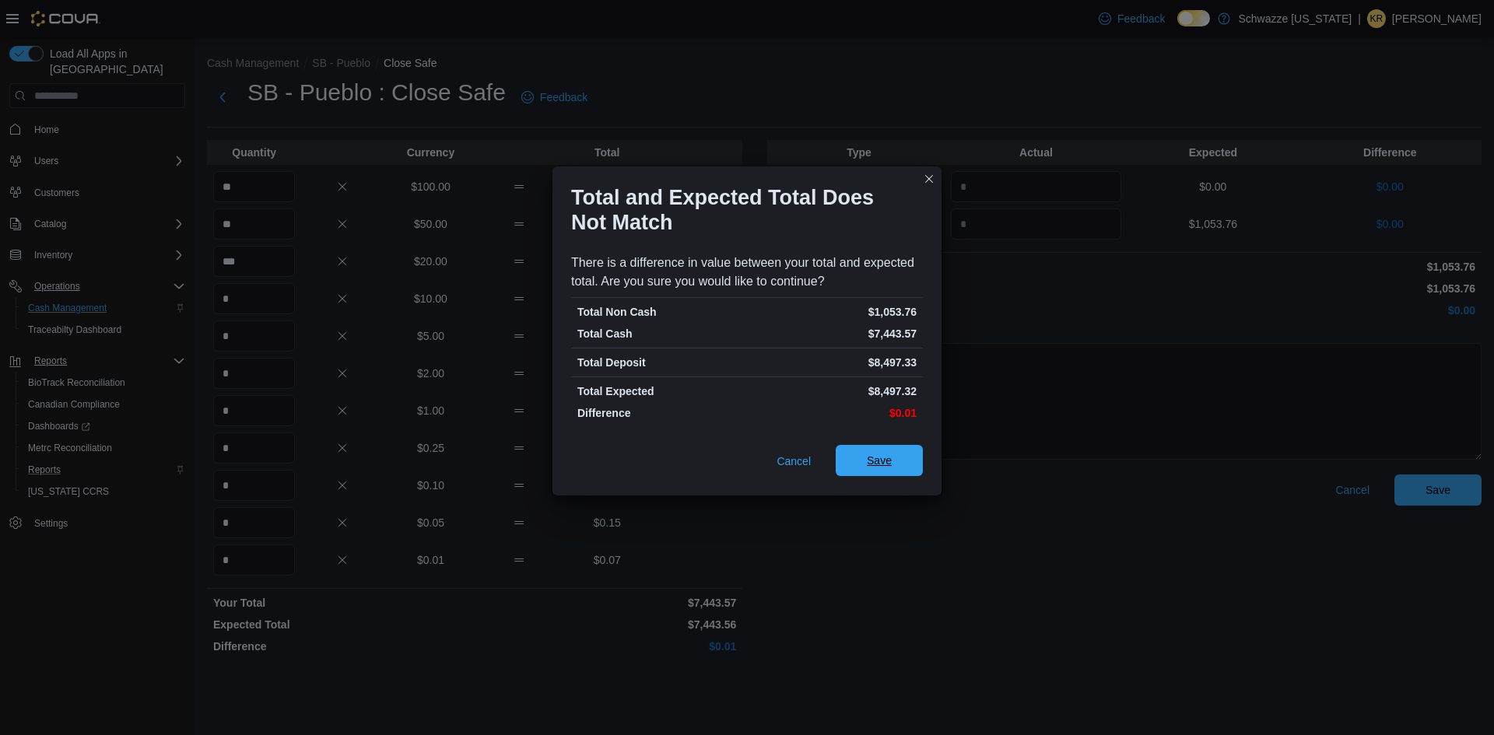
click at [900, 466] on span "Save" at bounding box center [879, 460] width 68 height 31
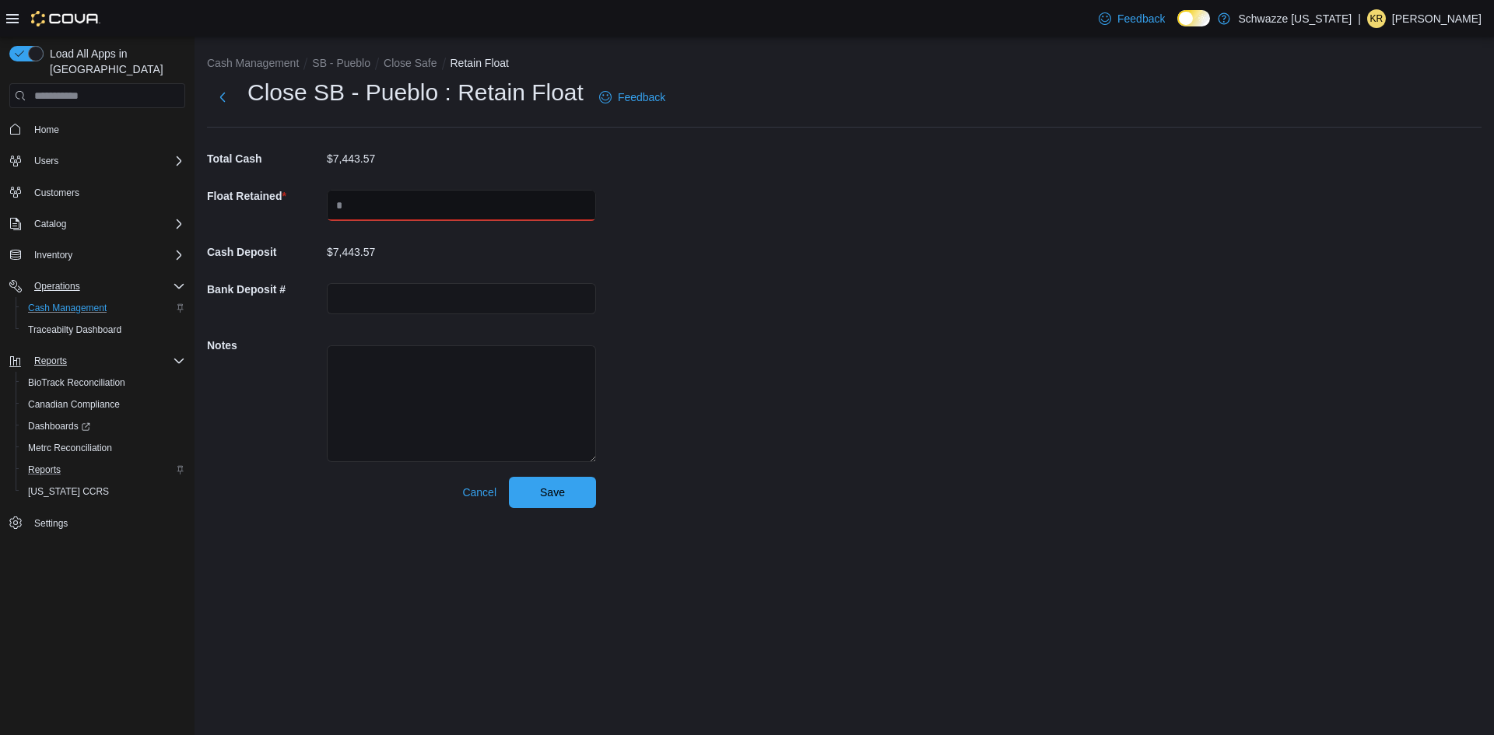
click at [557, 210] on input "text" at bounding box center [461, 205] width 269 height 31
type input "****"
click at [563, 490] on span "Save" at bounding box center [552, 492] width 25 height 16
